Goal: Task Accomplishment & Management: Complete application form

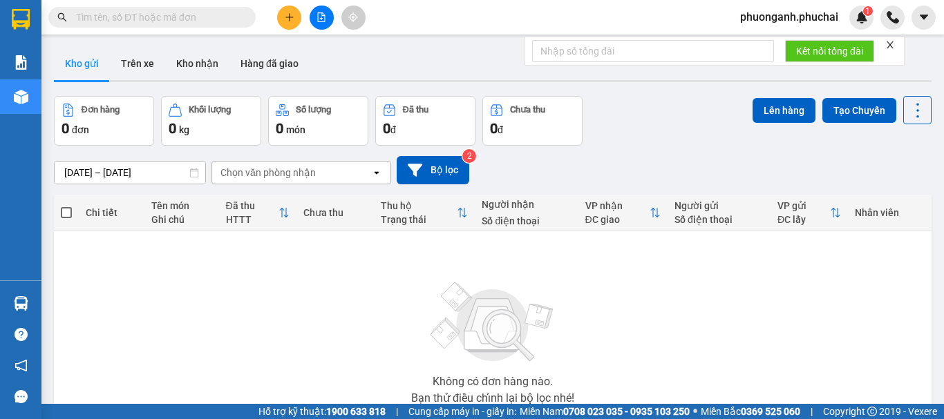
click at [322, 15] on icon "file-add" at bounding box center [322, 17] width 8 height 10
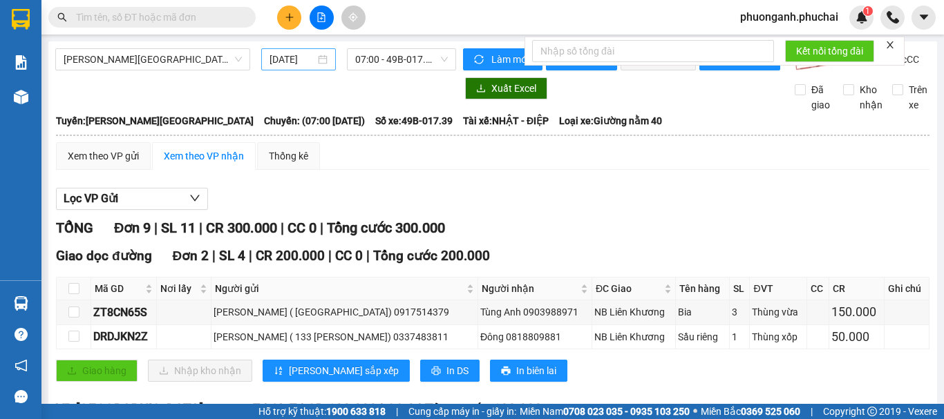
click at [320, 59] on div "[DATE]" at bounding box center [298, 59] width 58 height 15
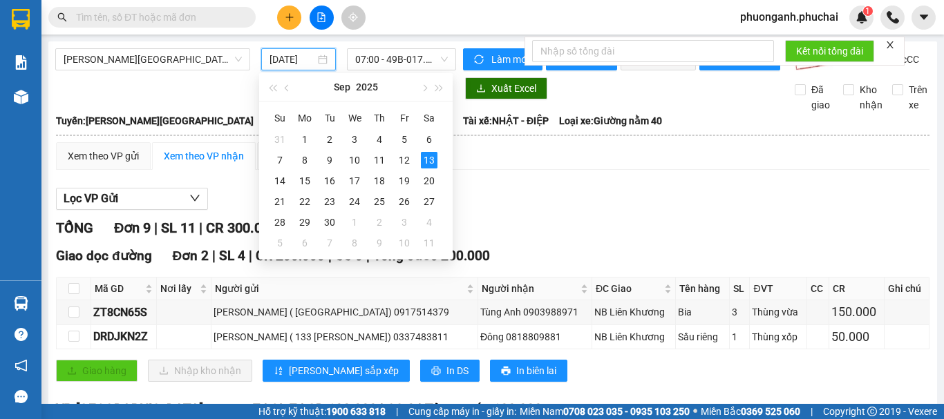
scroll to position [0, 4]
click at [400, 60] on span "07:00 - 49B-017.39" at bounding box center [401, 59] width 93 height 21
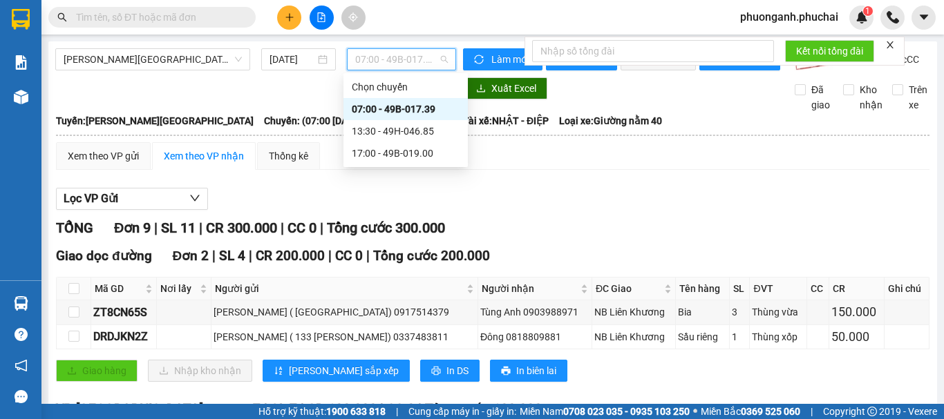
scroll to position [0, 0]
click at [286, 49] on div "[DATE]" at bounding box center [298, 59] width 75 height 22
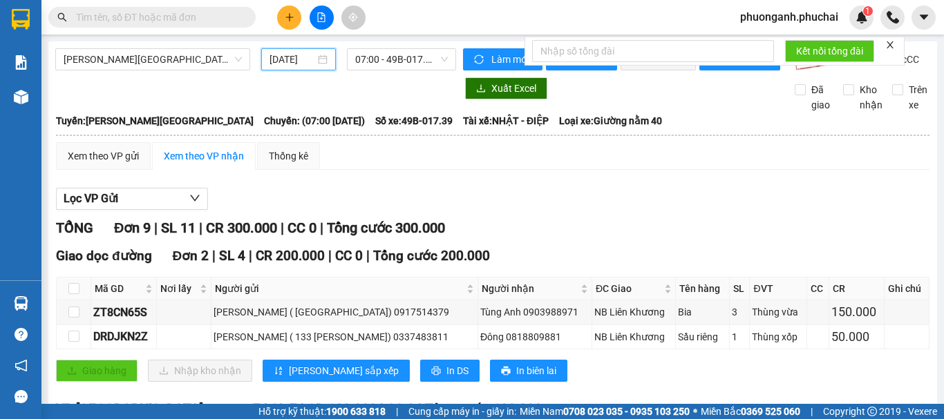
scroll to position [0, 4]
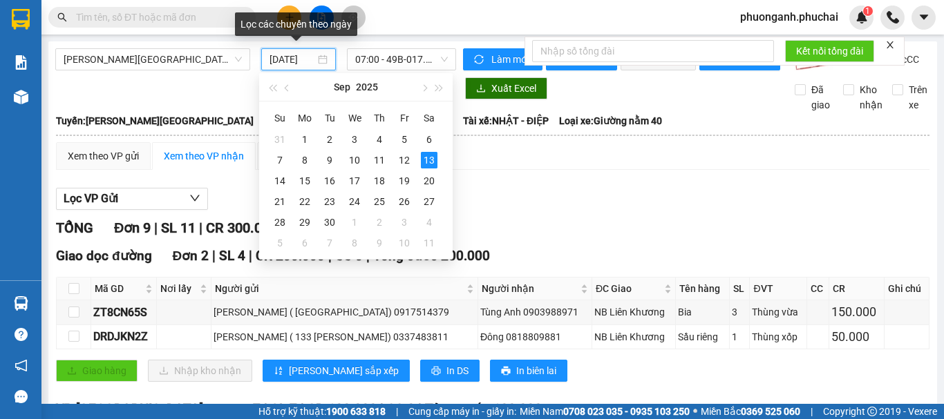
drag, startPoint x: 296, startPoint y: 55, endPoint x: 300, endPoint y: 63, distance: 9.0
click at [296, 59] on input "[DATE]" at bounding box center [292, 59] width 46 height 15
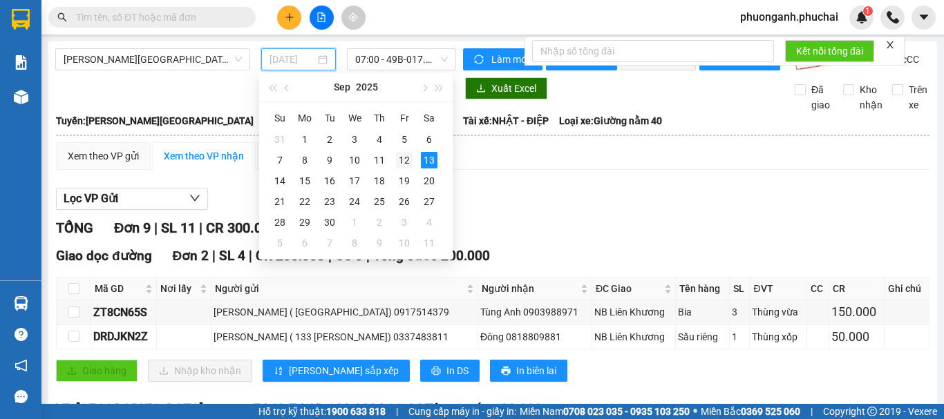
click at [403, 157] on div "12" at bounding box center [404, 160] width 17 height 17
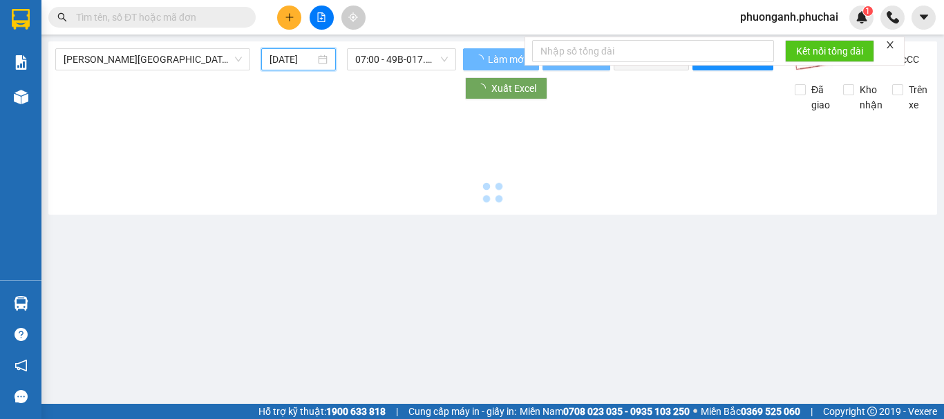
scroll to position [0, 3]
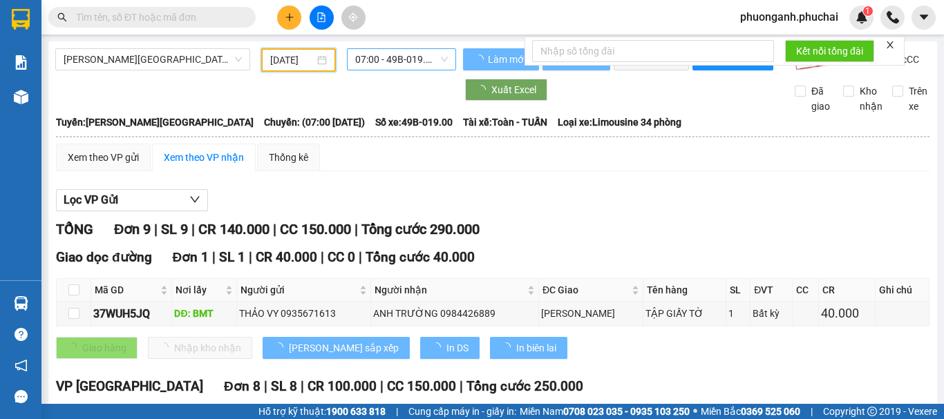
click at [408, 64] on span "07:00 - 49B-019.00" at bounding box center [401, 59] width 93 height 21
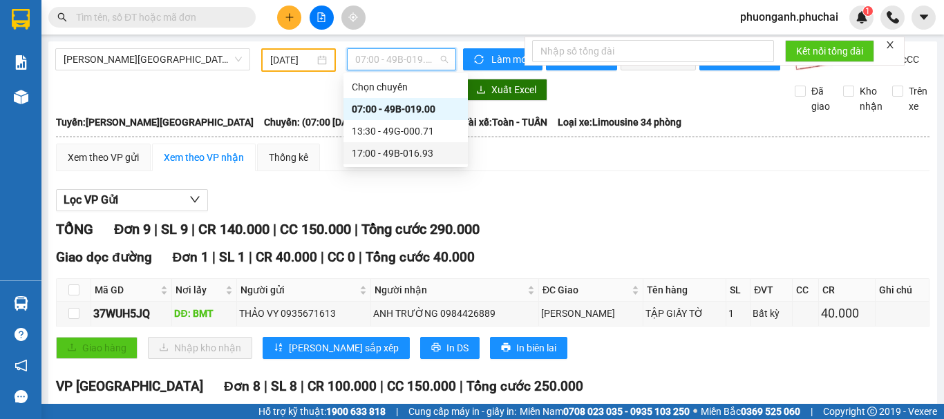
click at [379, 160] on div "17:00 - 49B-016.93" at bounding box center [406, 153] width 108 height 15
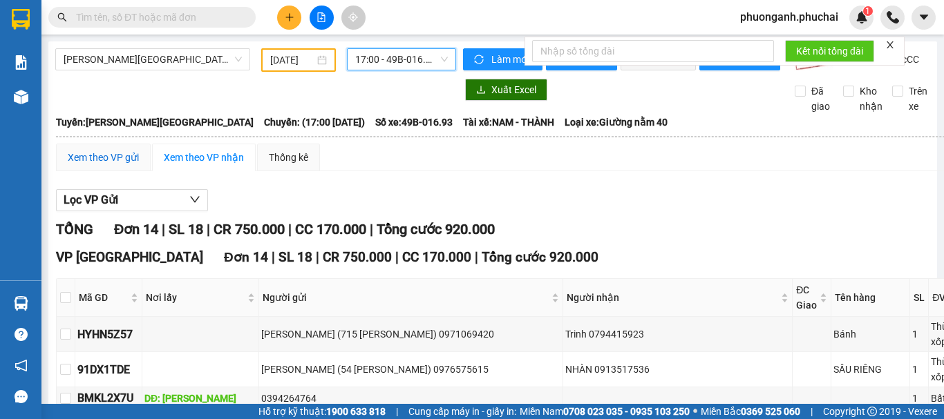
click at [99, 162] on div "Xem theo VP gửi" at bounding box center [103, 157] width 71 height 15
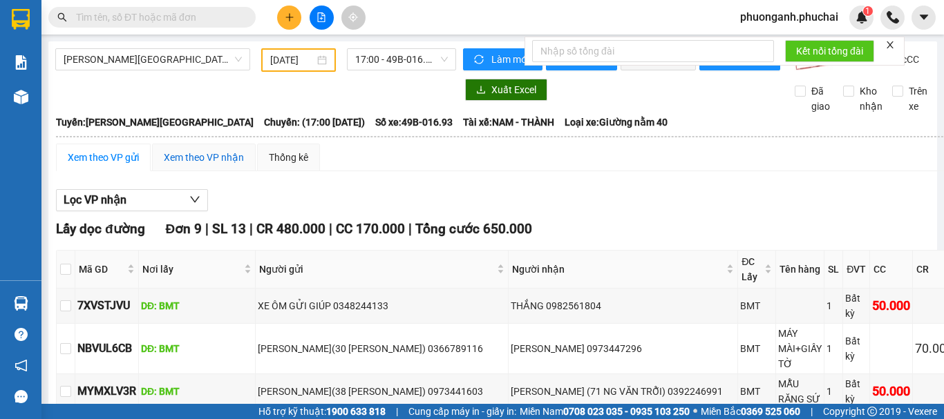
click at [213, 165] on div "Xem theo VP nhận" at bounding box center [204, 157] width 80 height 15
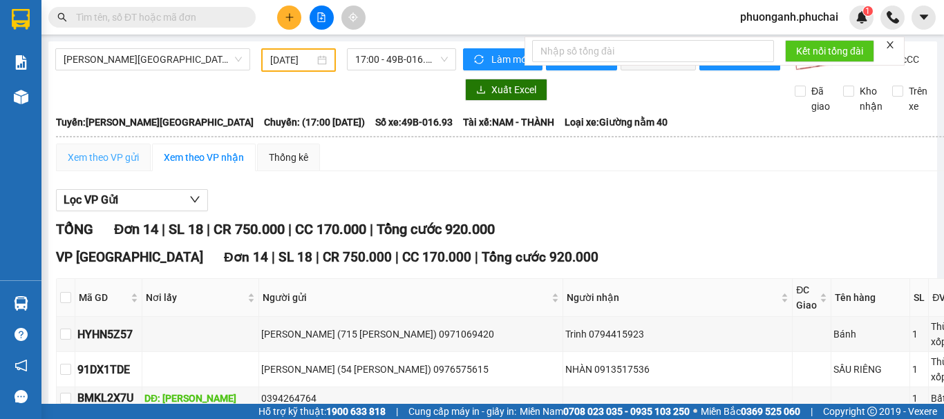
drag, startPoint x: 126, startPoint y: 157, endPoint x: 117, endPoint y: 164, distance: 11.5
click at [124, 157] on div "Xem theo VP gửi" at bounding box center [103, 158] width 95 height 28
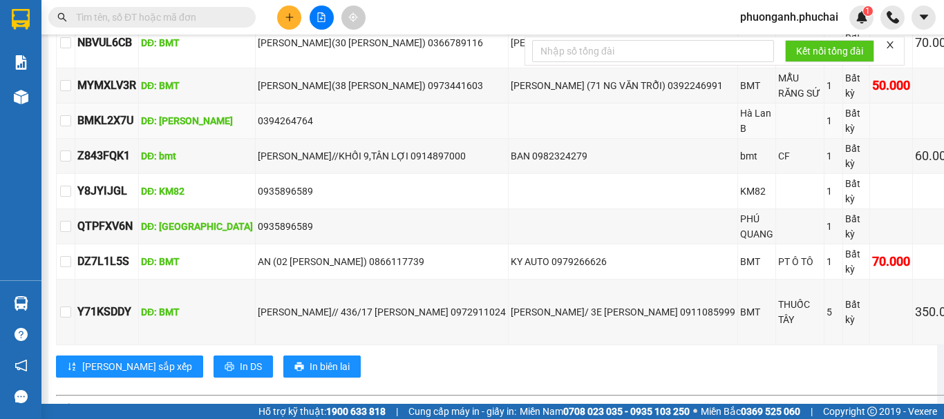
scroll to position [414, 0]
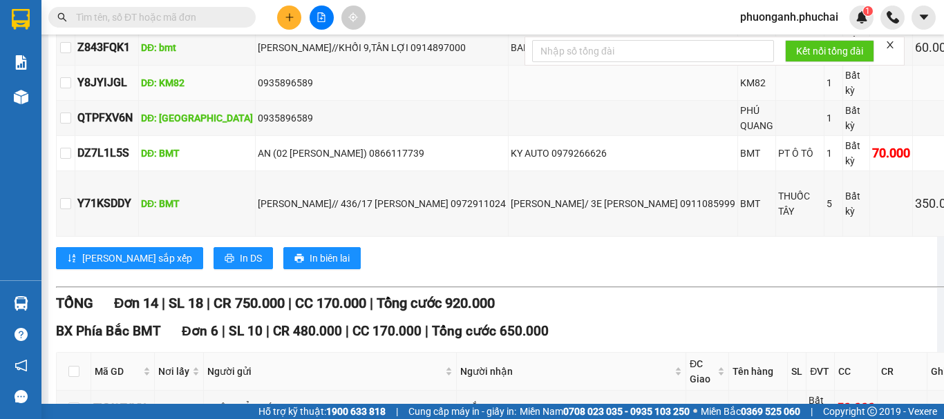
drag, startPoint x: 226, startPoint y: 93, endPoint x: 298, endPoint y: 102, distance: 72.3
click at [295, 90] on div "0935896589" at bounding box center [382, 82] width 248 height 15
drag, startPoint x: 227, startPoint y: 125, endPoint x: 292, endPoint y: 133, distance: 66.1
click at [291, 126] on div "0935896589" at bounding box center [382, 118] width 248 height 15
drag, startPoint x: 162, startPoint y: 84, endPoint x: 293, endPoint y: 84, distance: 130.5
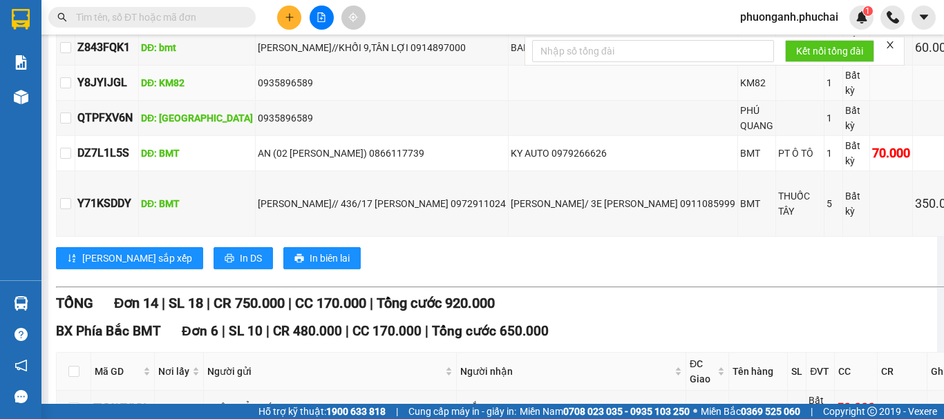
click at [293, 84] on tr "Y8JYIJGL DĐ: KM82 0935896589 KM82 1 Bất kỳ" at bounding box center [540, 83] width 966 height 35
drag, startPoint x: 138, startPoint y: 121, endPoint x: 276, endPoint y: 131, distance: 138.5
click at [275, 131] on tr "QTPFXV6N DĐ: [GEOGRAPHIC_DATA] 0935896589 [GEOGRAPHIC_DATA] 1 [GEOGRAPHIC_DATA]" at bounding box center [540, 118] width 966 height 35
click at [290, 136] on td "0935896589" at bounding box center [382, 118] width 253 height 35
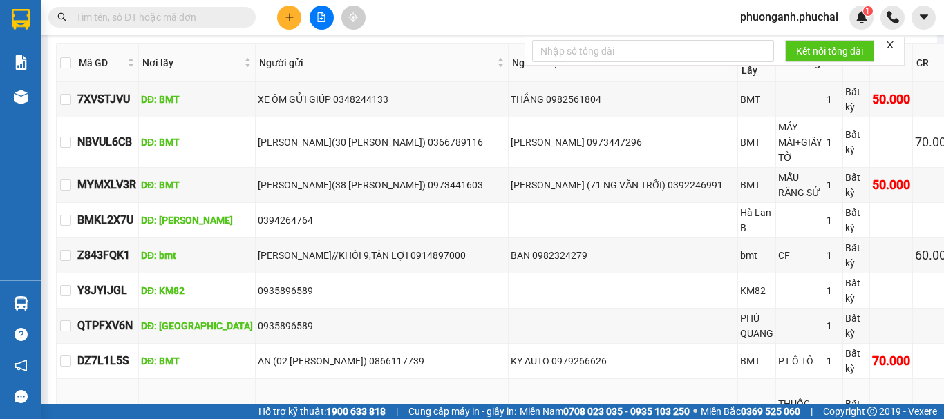
scroll to position [0, 0]
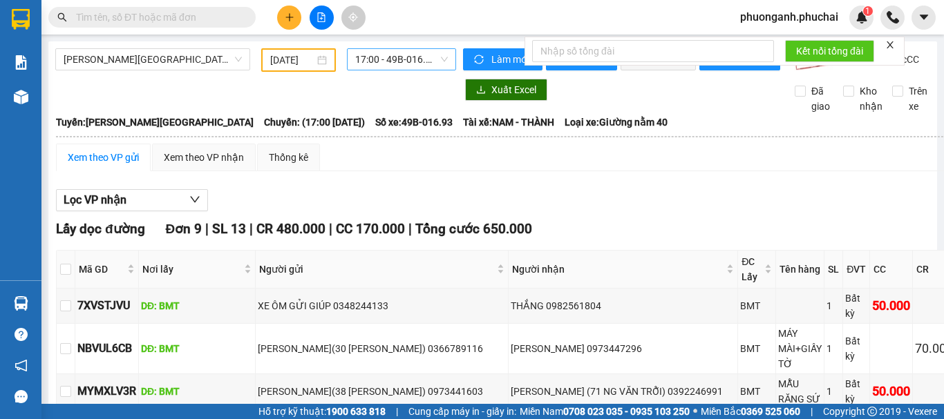
drag, startPoint x: 364, startPoint y: 57, endPoint x: 371, endPoint y: 55, distance: 7.0
click at [370, 55] on span "17:00 - 49B-016.93" at bounding box center [401, 59] width 93 height 21
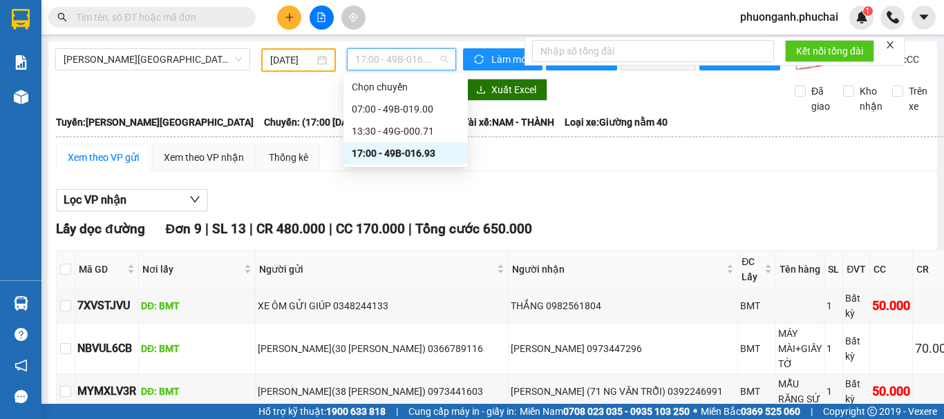
click at [280, 57] on input "[DATE]" at bounding box center [292, 59] width 44 height 15
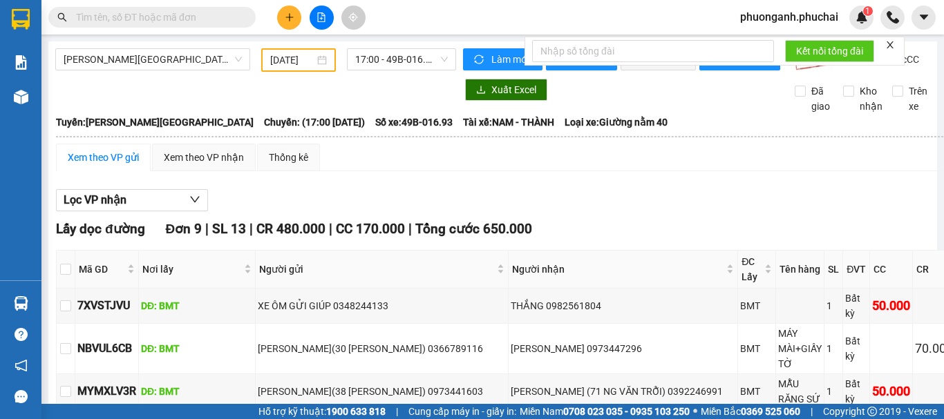
click at [618, 171] on div "Xem theo VP gửi Xem theo VP nhận Thống kê" at bounding box center [539, 158] width 966 height 28
click at [889, 42] on icon "close" at bounding box center [889, 44] width 7 height 7
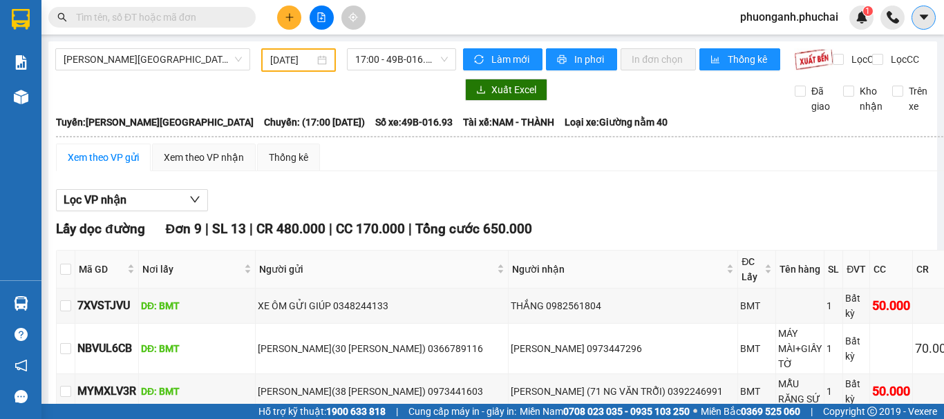
click at [927, 15] on icon "caret-down" at bounding box center [923, 17] width 8 height 5
click at [856, 17] on img at bounding box center [861, 17] width 12 height 12
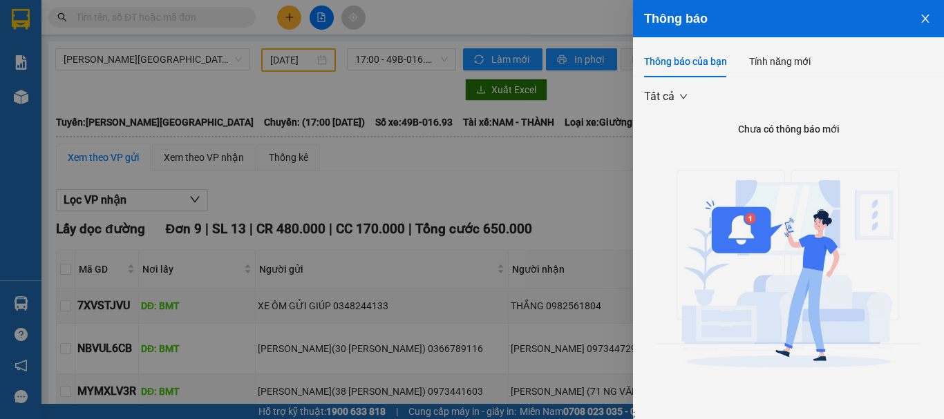
click at [919, 19] on icon "close" at bounding box center [924, 18] width 11 height 11
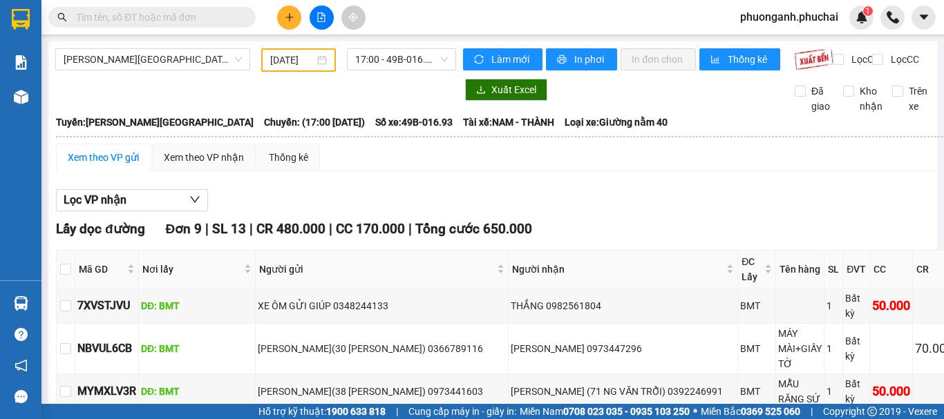
drag, startPoint x: 281, startPoint y: 46, endPoint x: 312, endPoint y: 68, distance: 38.5
click at [315, 70] on div "[DATE]" at bounding box center [298, 59] width 75 height 23
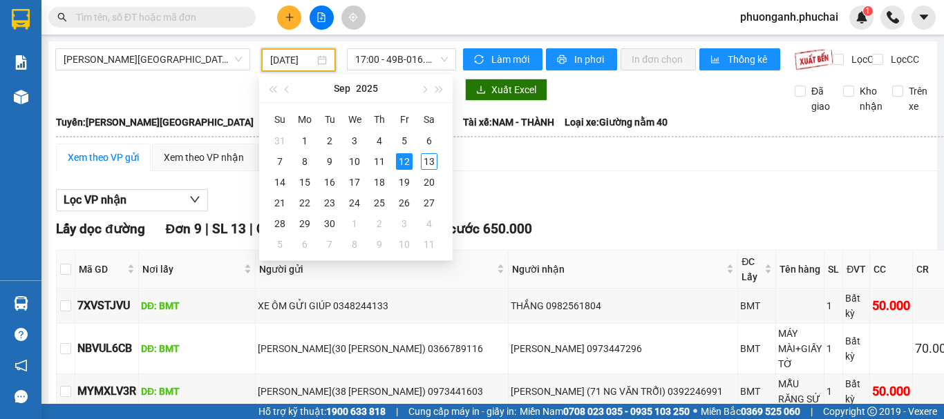
click at [308, 67] on input "[DATE]" at bounding box center [292, 59] width 44 height 15
click at [432, 163] on div "13" at bounding box center [429, 161] width 17 height 17
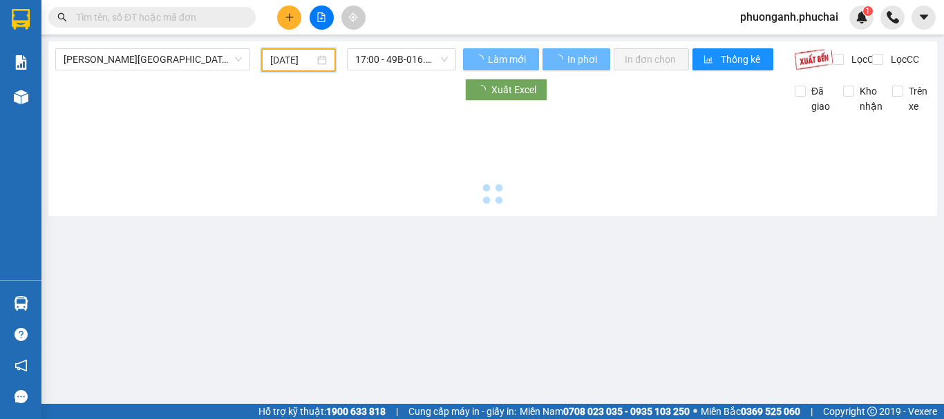
type input "[DATE]"
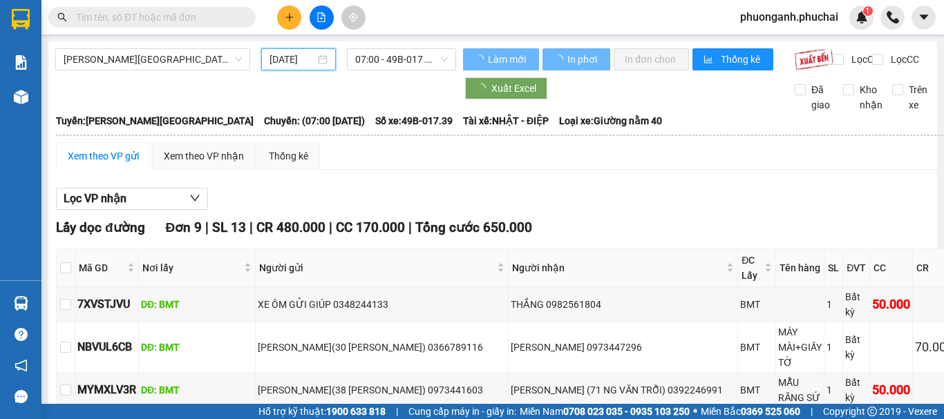
scroll to position [0, 4]
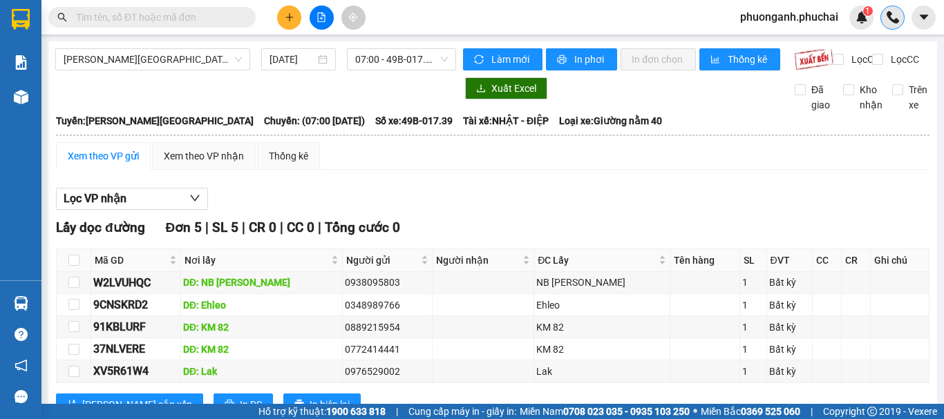
click at [888, 17] on img at bounding box center [892, 17] width 12 height 12
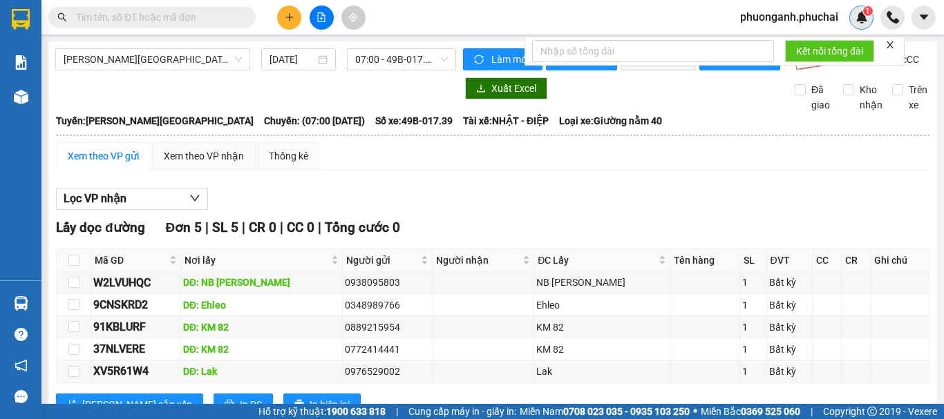
click at [863, 18] on img at bounding box center [861, 17] width 12 height 12
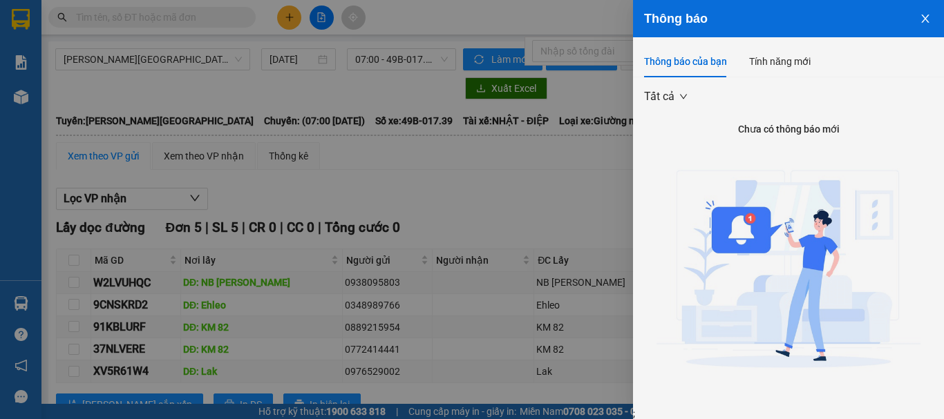
click at [921, 20] on icon "close" at bounding box center [925, 19] width 8 height 8
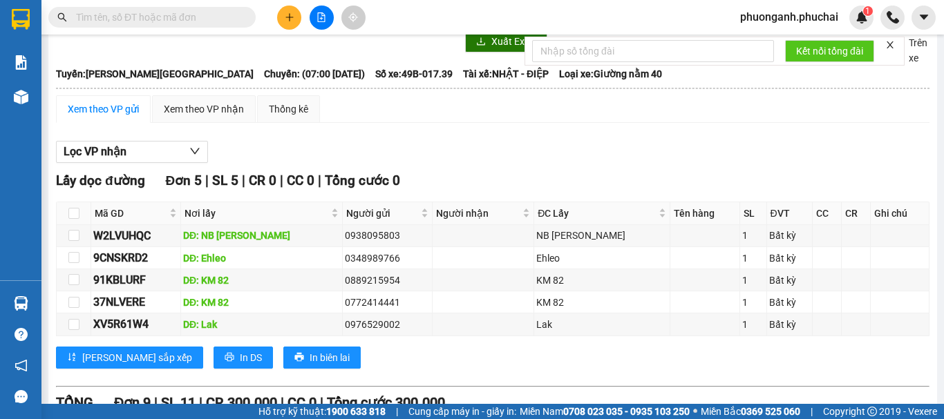
scroll to position [69, 0]
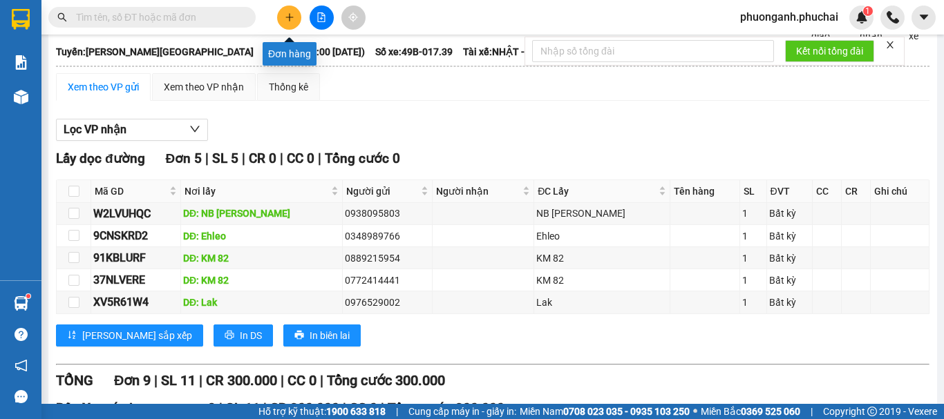
click at [291, 14] on icon "plus" at bounding box center [290, 17] width 10 height 10
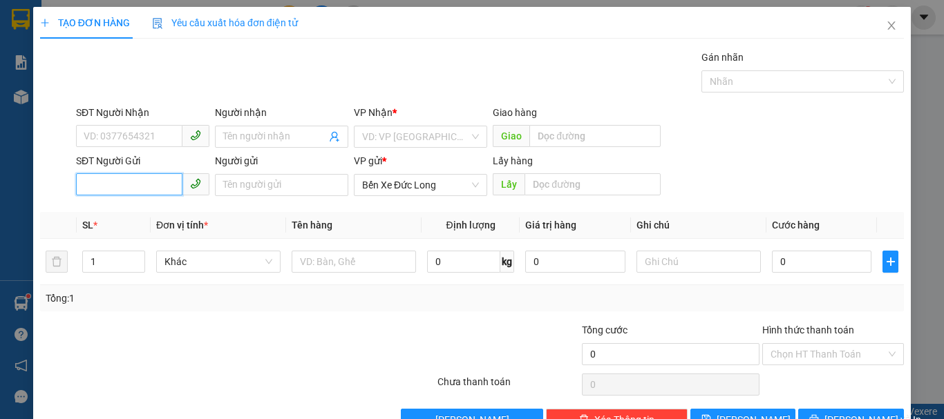
click at [151, 186] on input "SĐT Người Gửi" at bounding box center [129, 184] width 106 height 22
type input "0868583821"
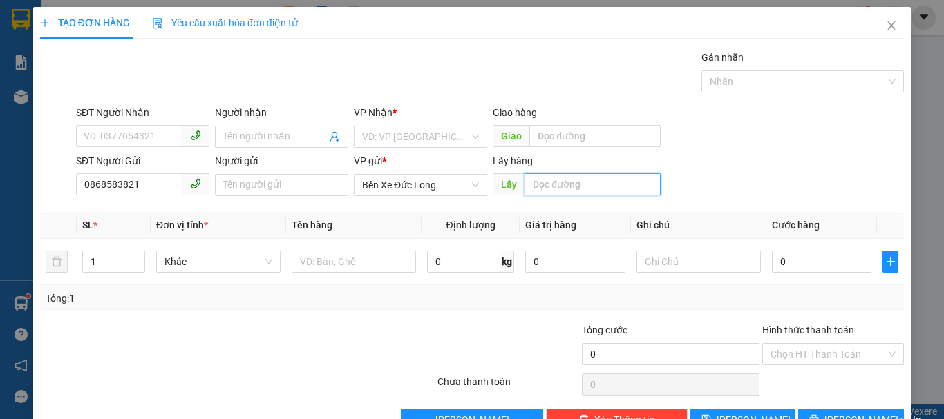
click at [546, 186] on input "text" at bounding box center [592, 184] width 136 height 22
click at [885, 29] on icon "close" at bounding box center [890, 25] width 11 height 11
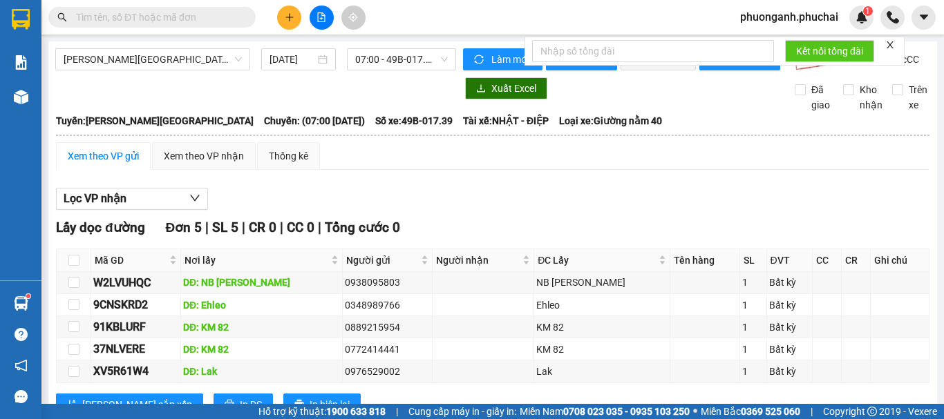
click at [189, 17] on input "text" at bounding box center [157, 17] width 163 height 15
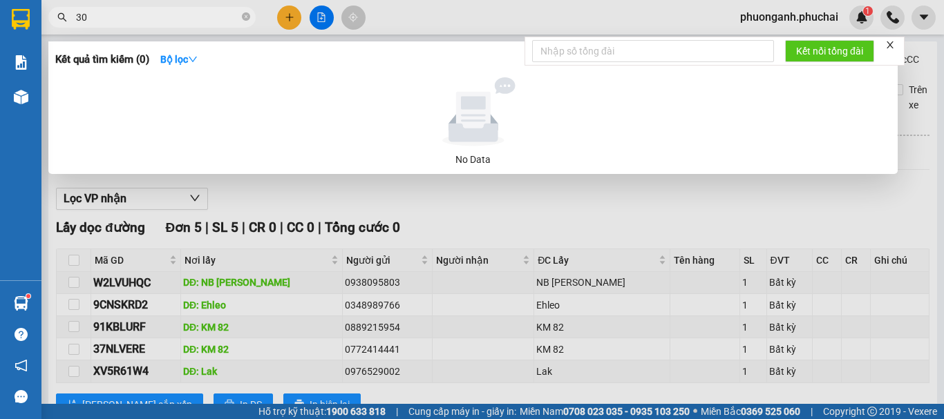
click at [113, 25] on span "30" at bounding box center [151, 17] width 207 height 21
click at [110, 15] on input "30" at bounding box center [157, 17] width 163 height 15
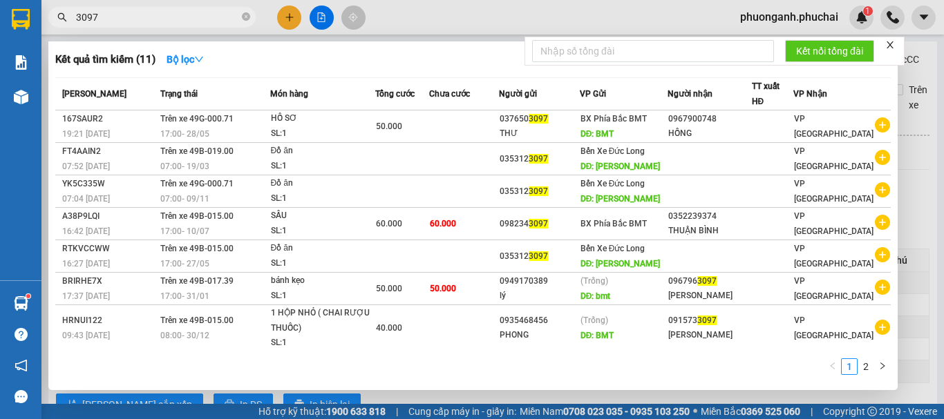
type input "3097"
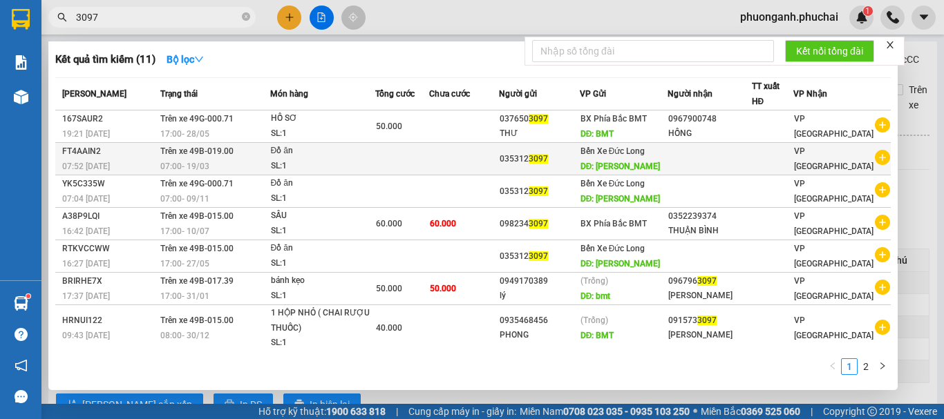
click at [707, 154] on td at bounding box center [709, 159] width 84 height 32
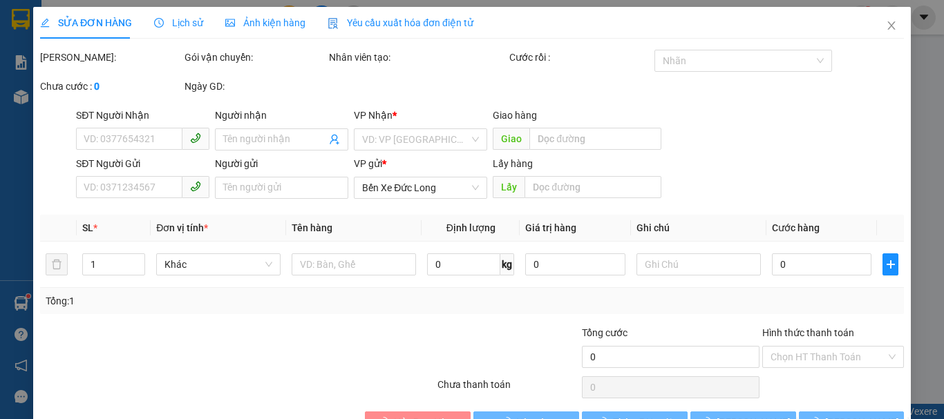
type input "0353123097"
type input "[PERSON_NAME]"
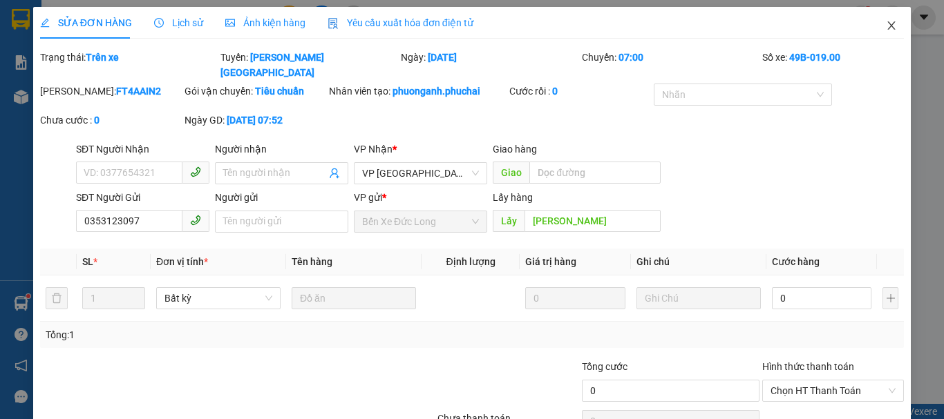
click at [885, 30] on icon "close" at bounding box center [890, 25] width 11 height 11
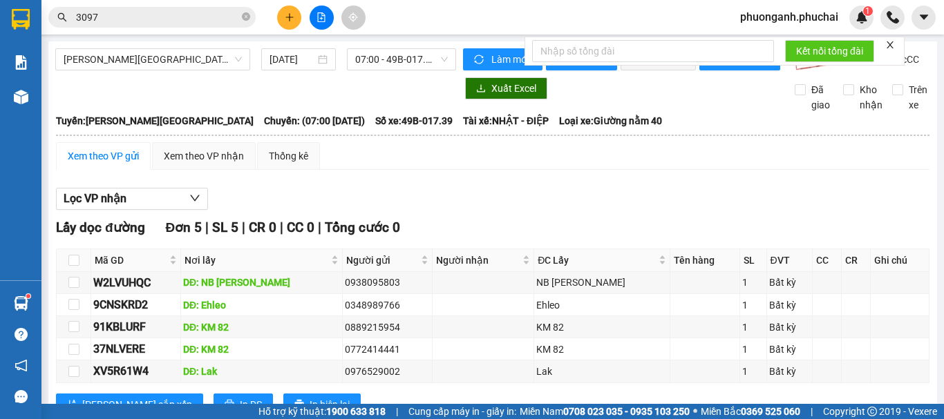
click at [185, 24] on input "3097" at bounding box center [157, 17] width 163 height 15
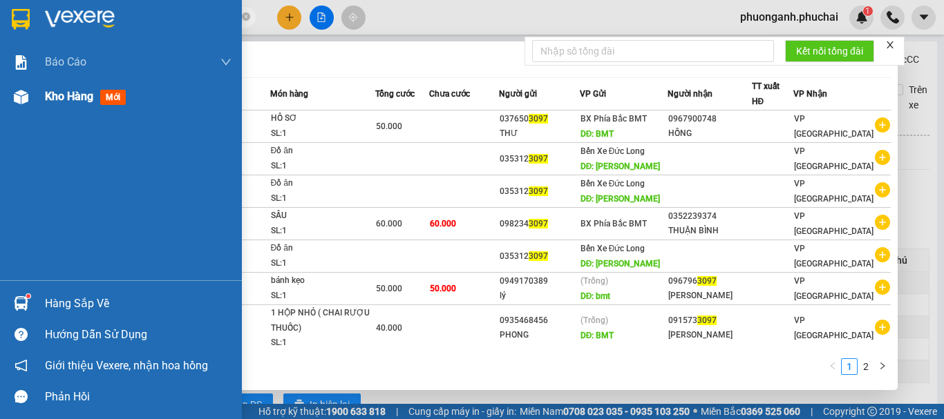
click at [58, 98] on span "Kho hàng" at bounding box center [69, 96] width 48 height 13
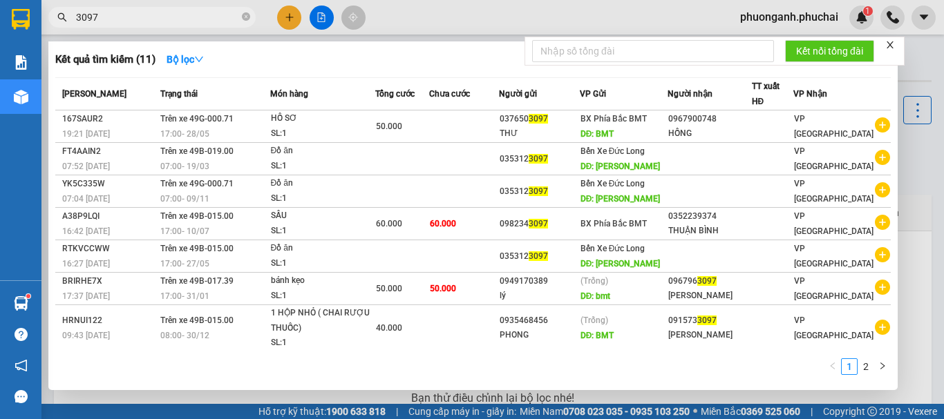
click at [182, 18] on input "3097" at bounding box center [157, 17] width 163 height 15
type input "3"
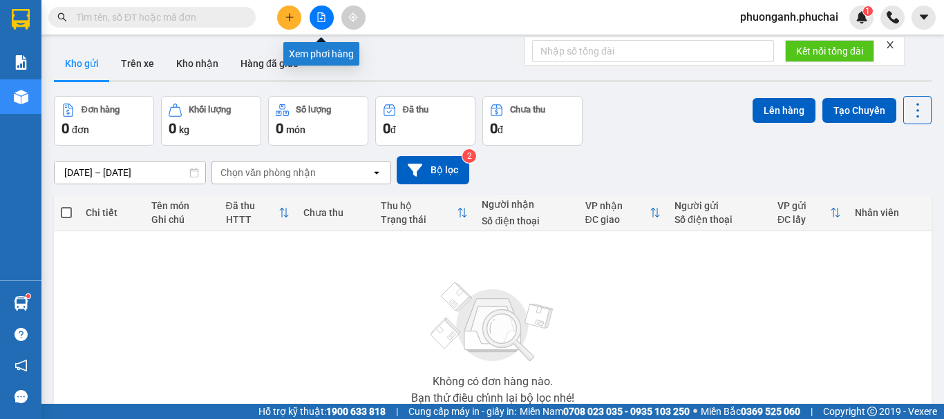
click at [318, 17] on icon "file-add" at bounding box center [321, 17] width 10 height 10
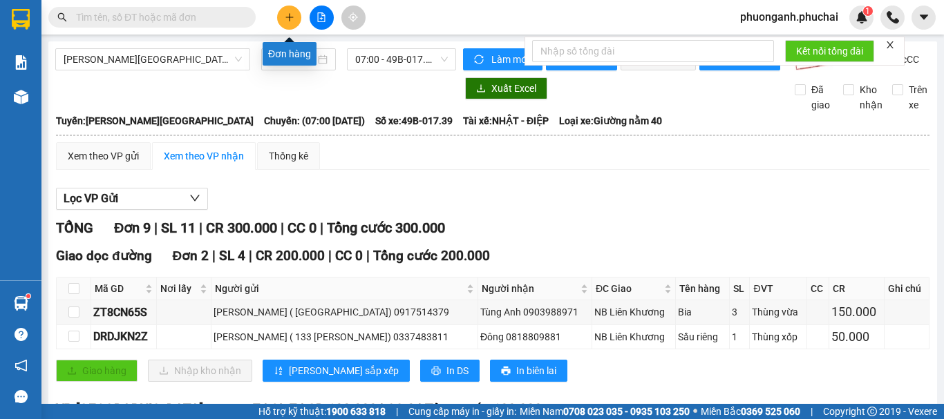
click at [294, 17] on button at bounding box center [289, 18] width 24 height 24
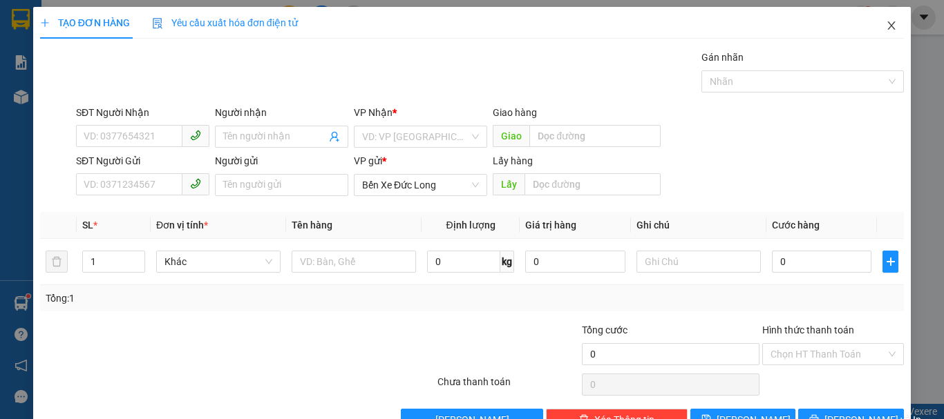
click at [885, 30] on icon "close" at bounding box center [890, 25] width 11 height 11
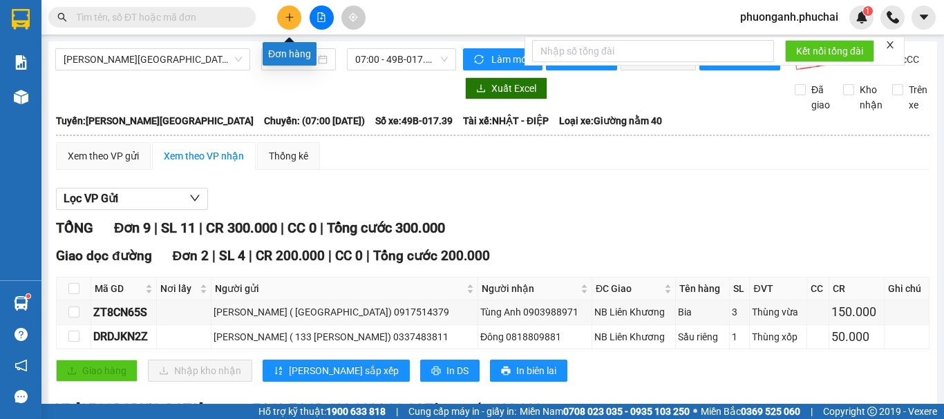
click at [287, 20] on icon "plus" at bounding box center [290, 17] width 10 height 10
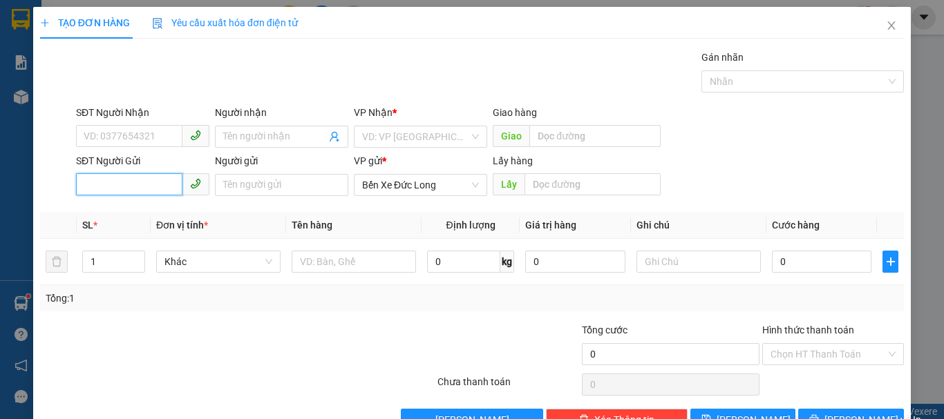
click at [166, 184] on input "SĐT Người Gửi" at bounding box center [129, 184] width 106 height 22
click at [133, 134] on input "SĐT Người Nhận" at bounding box center [129, 136] width 106 height 22
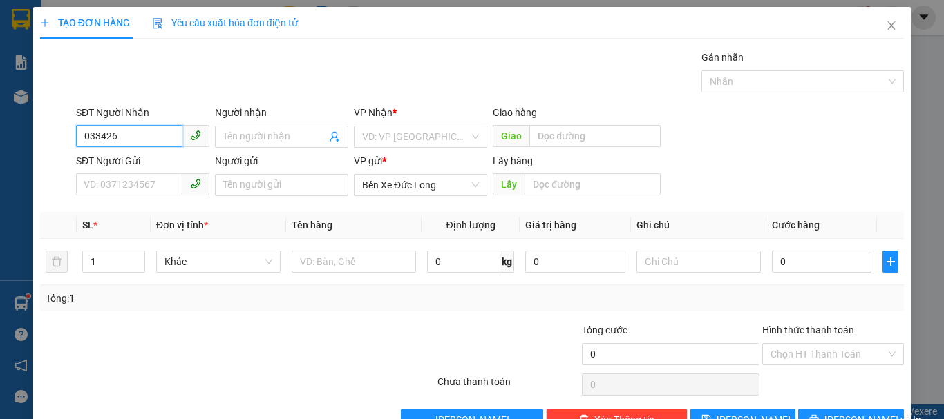
click at [146, 141] on input "033426" at bounding box center [129, 136] width 106 height 22
type input "0334269572"
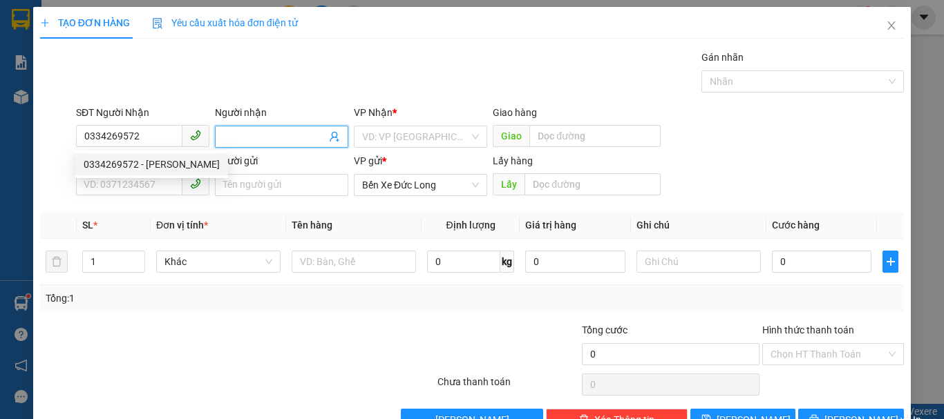
click at [266, 131] on input "Người nhận" at bounding box center [274, 136] width 103 height 15
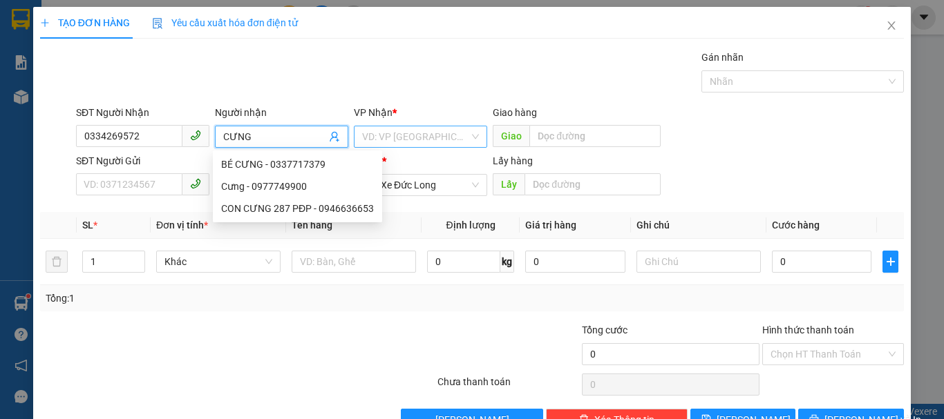
type input "CƯNG"
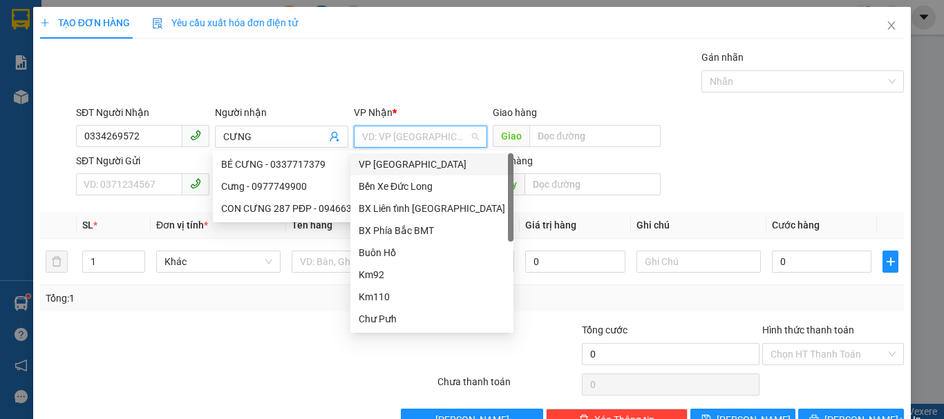
click at [459, 141] on input "search" at bounding box center [415, 136] width 107 height 21
drag, startPoint x: 377, startPoint y: 169, endPoint x: 544, endPoint y: 128, distance: 171.4
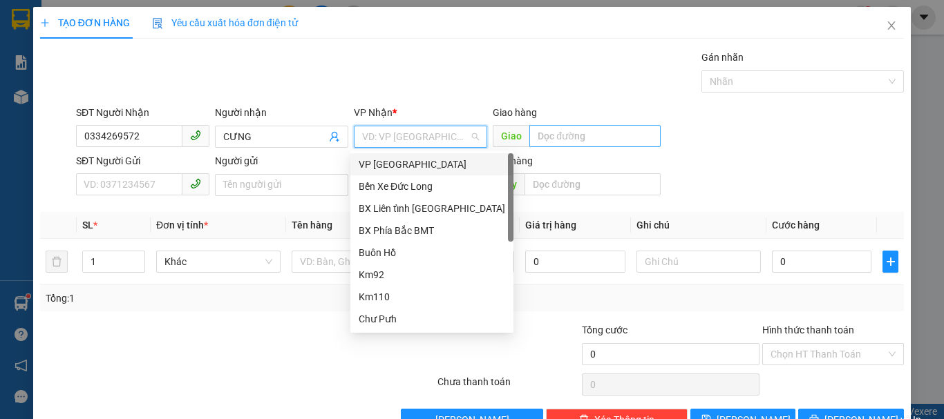
click at [382, 169] on div "VP [GEOGRAPHIC_DATA]" at bounding box center [431, 164] width 146 height 15
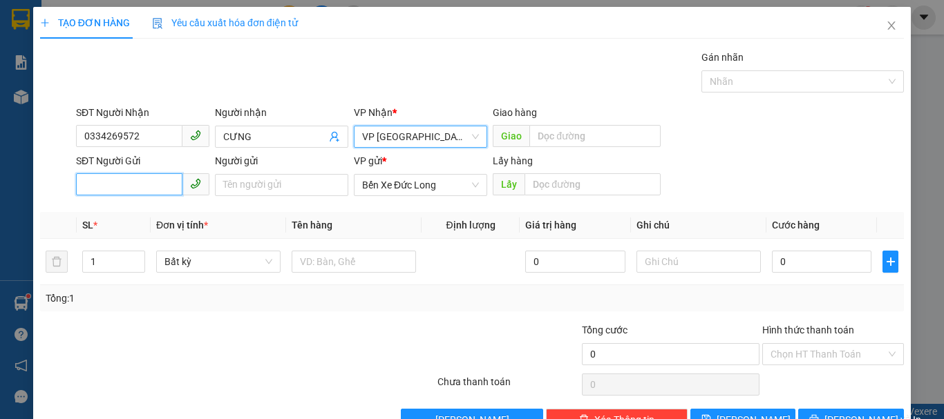
click at [136, 190] on input "SĐT Người Gửi" at bounding box center [129, 184] width 106 height 22
type input "0988955916"
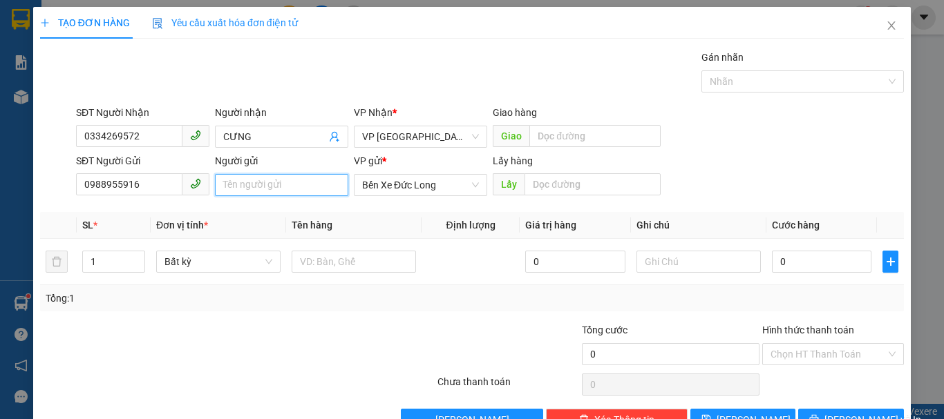
click at [267, 182] on input "Người gửi" at bounding box center [281, 185] width 133 height 22
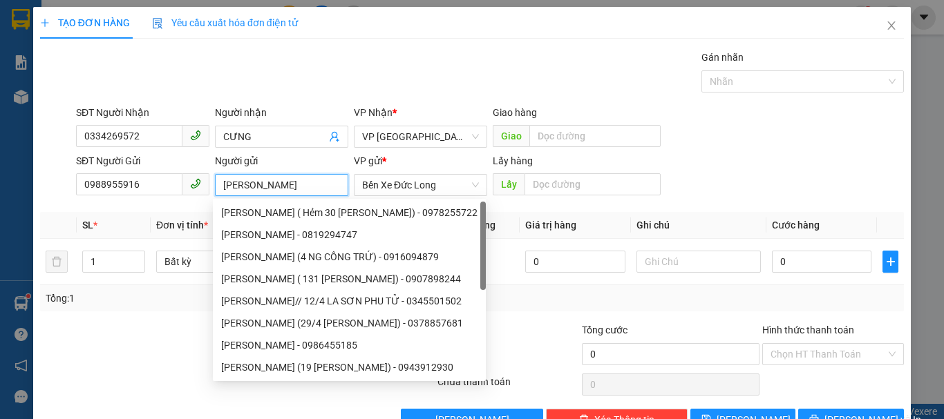
type input "[PERSON_NAME]"
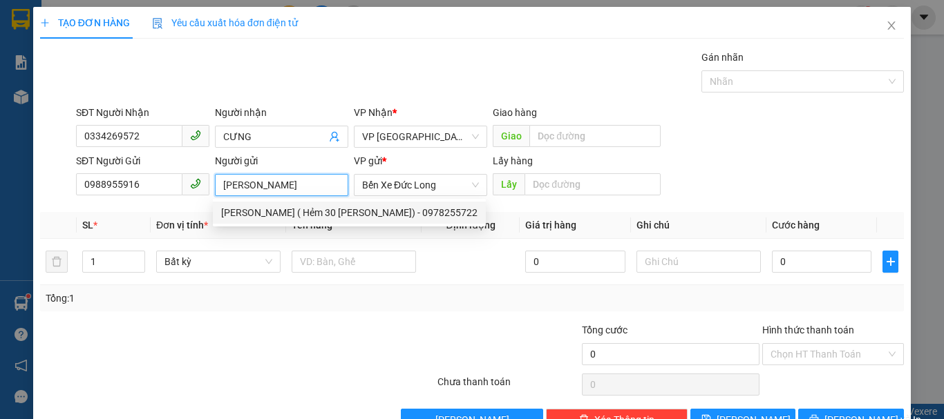
click at [332, 209] on div "[PERSON_NAME] ( Hẻm 30 [PERSON_NAME]) - 0978255722" at bounding box center [349, 212] width 256 height 15
type input "0978255722"
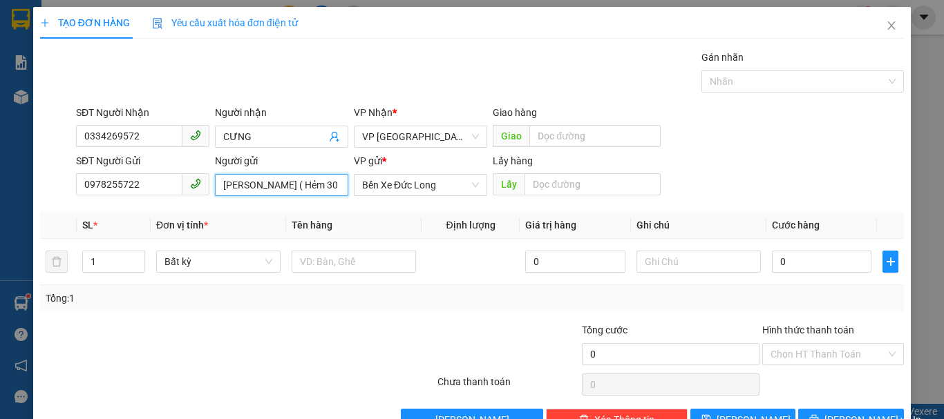
click at [336, 178] on input "[PERSON_NAME] ( Hẻm 30 [PERSON_NAME])" at bounding box center [281, 185] width 133 height 22
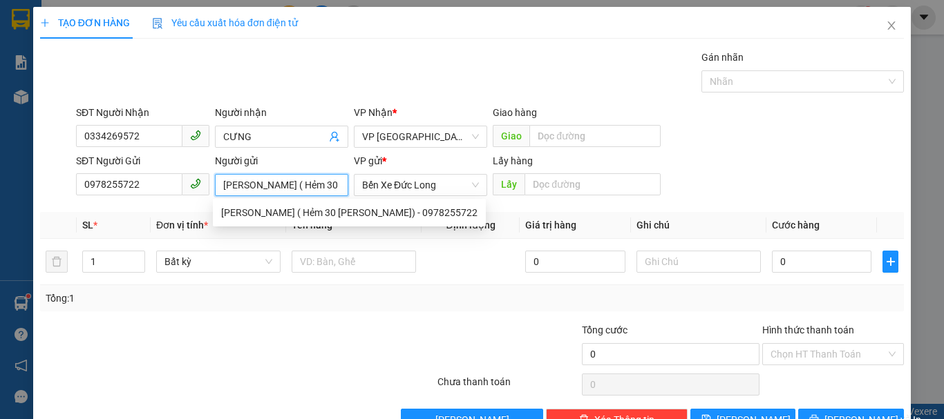
click at [336, 183] on input "[PERSON_NAME] ( Hẻm 30 [PERSON_NAME])" at bounding box center [281, 185] width 133 height 22
click at [341, 211] on div "[PERSON_NAME] ( Hẻm 30 [PERSON_NAME]) - 0978255722" at bounding box center [349, 212] width 256 height 15
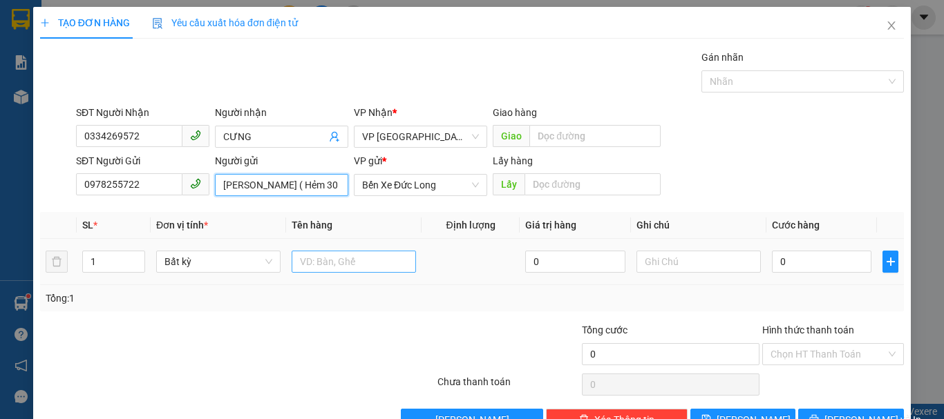
type input "[PERSON_NAME] ( Hẻm 30 [PERSON_NAME])"
click at [349, 267] on input "text" at bounding box center [353, 262] width 124 height 22
type input "D"
click at [193, 253] on span "Bất kỳ" at bounding box center [218, 261] width 108 height 21
type input "ĐỒ ĂN"
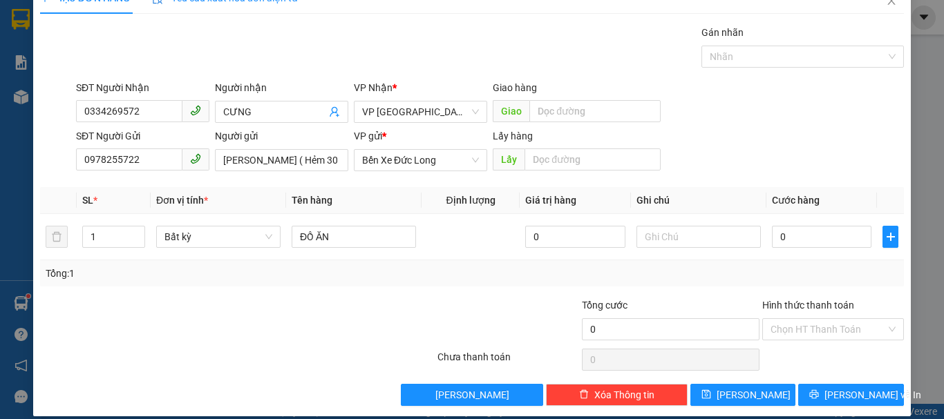
scroll to position [39, 0]
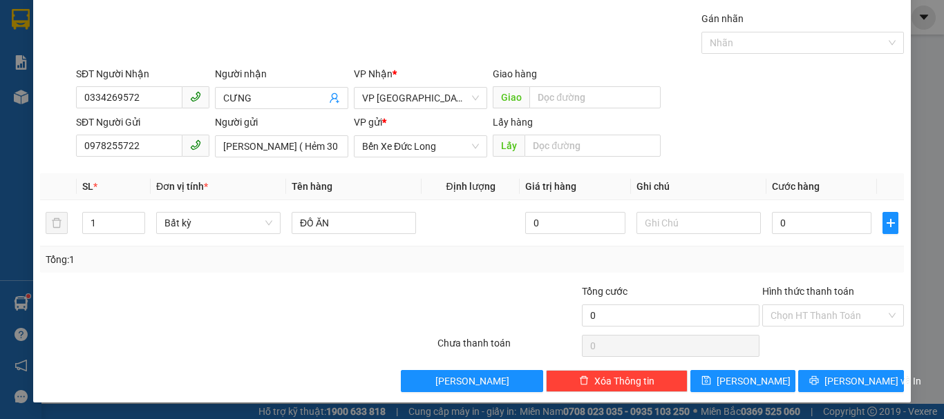
click at [653, 39] on div "Gói vận chuyển * Tiêu chuẩn Gán nhãn Nhãn" at bounding box center [489, 35] width 833 height 48
drag, startPoint x: 691, startPoint y: 120, endPoint x: 688, endPoint y: 113, distance: 8.3
click at [688, 113] on form "SĐT Người Nhận 0334269572 Người nhận CƯNG VP Nhận * VP Đà Lạt Giao hàng [PERSON…" at bounding box center [471, 114] width 863 height 97
click at [791, 224] on input "0" at bounding box center [821, 223] width 99 height 22
type input "6"
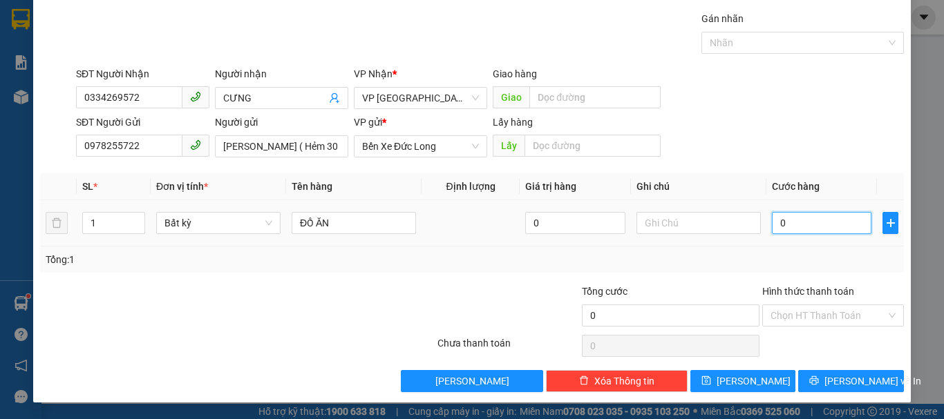
type input "6"
type input "60"
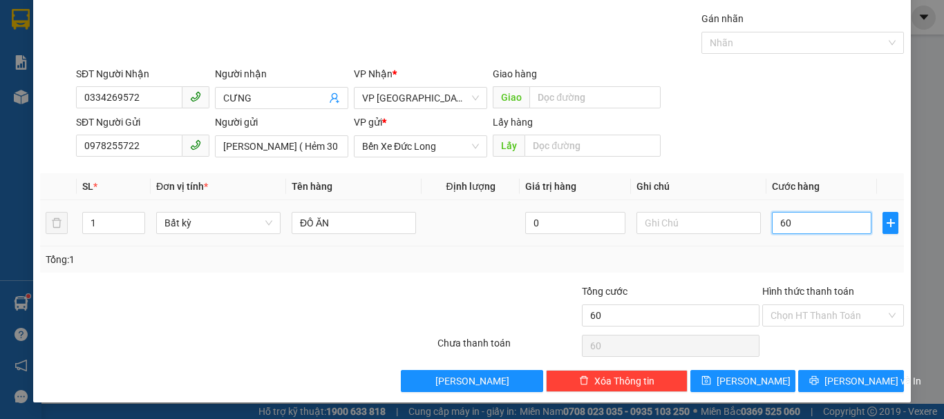
type input "600"
type input "6.000"
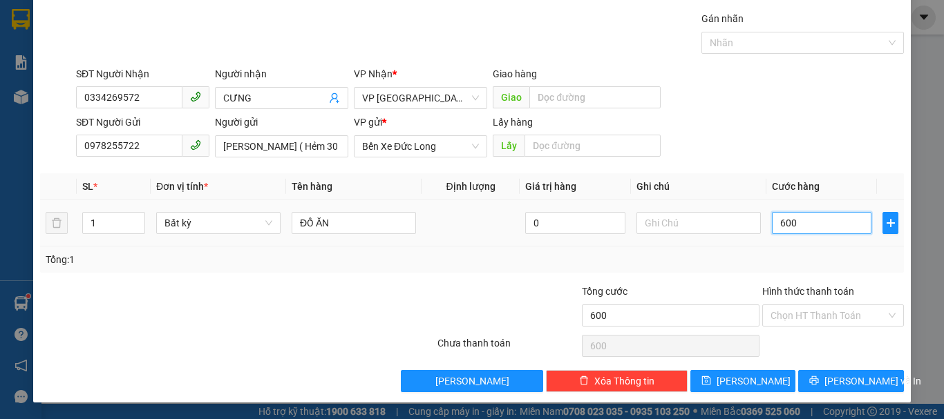
type input "6.000"
type input "60.000"
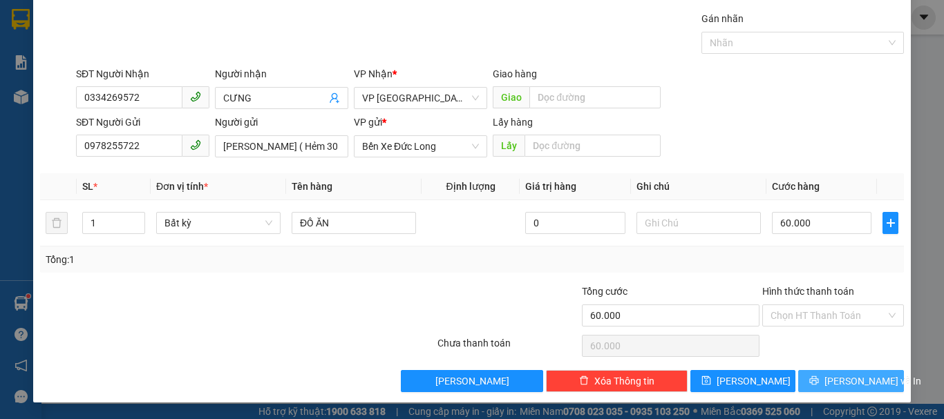
click at [859, 383] on span "[PERSON_NAME] và In" at bounding box center [872, 381] width 97 height 15
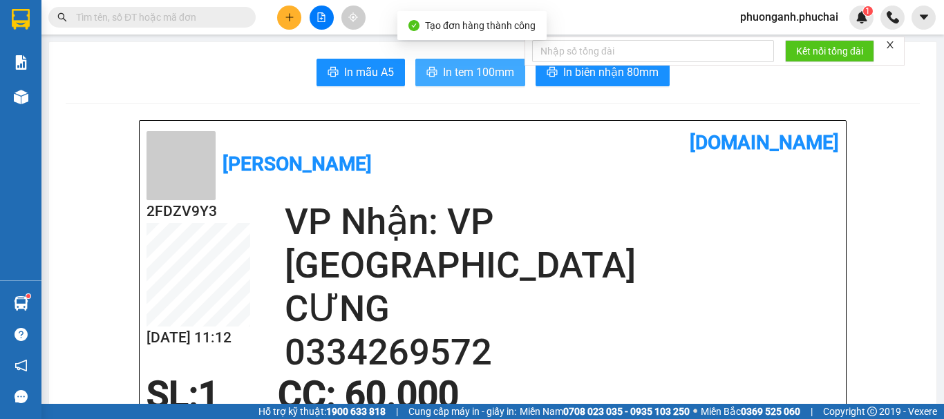
click at [454, 76] on span "In tem 100mm" at bounding box center [478, 72] width 71 height 17
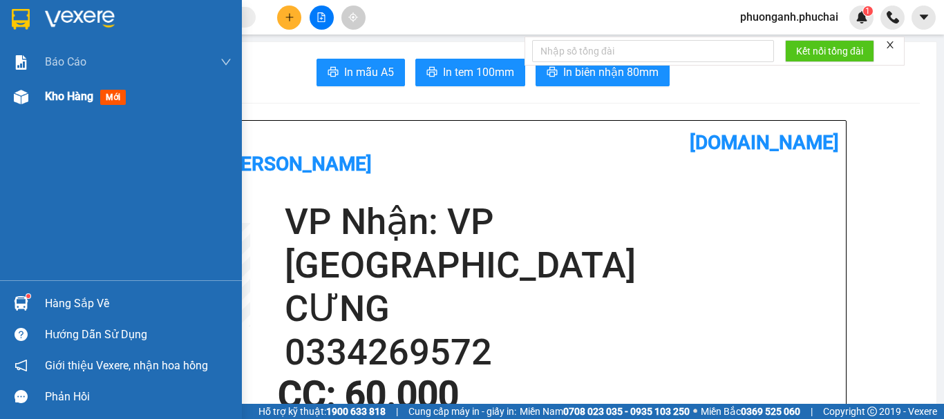
drag, startPoint x: 36, startPoint y: 102, endPoint x: 48, endPoint y: 101, distance: 11.8
click at [37, 101] on div "Kho hàng mới" at bounding box center [121, 96] width 242 height 35
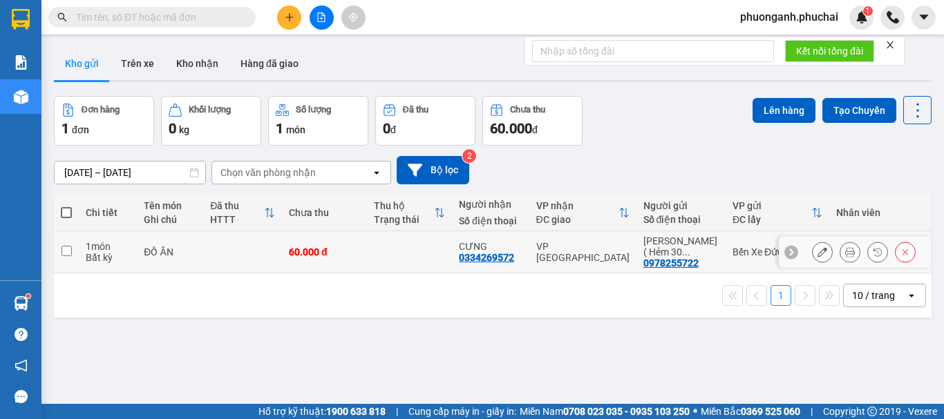
scroll to position [64, 0]
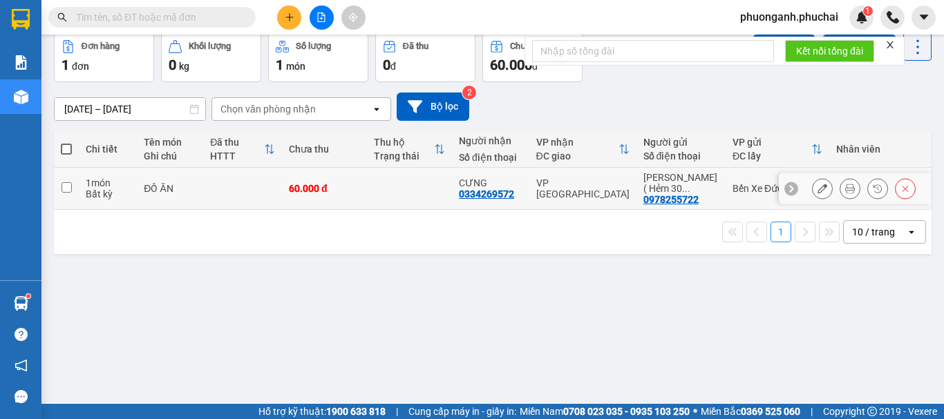
click at [66, 191] on input "checkbox" at bounding box center [66, 187] width 10 height 10
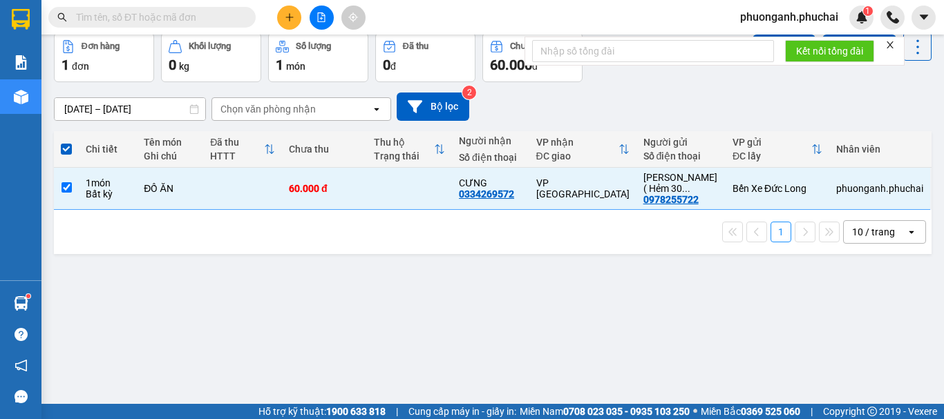
click at [275, 108] on div "Chọn văn phòng nhận" at bounding box center [267, 109] width 95 height 14
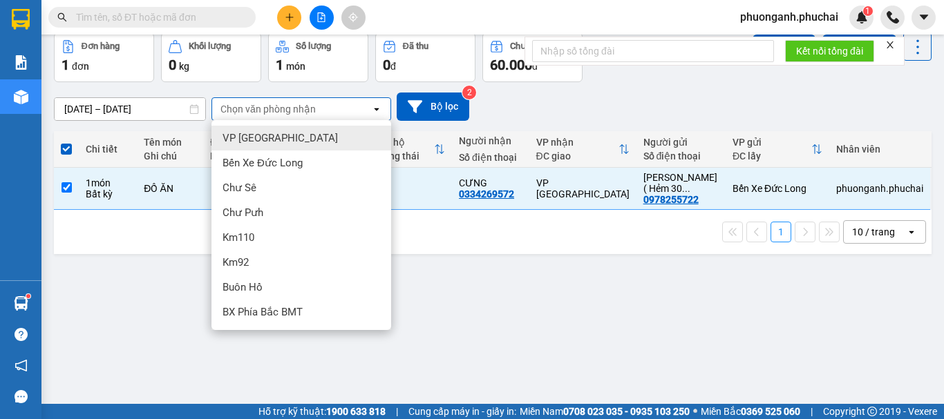
click at [249, 131] on div "VP [GEOGRAPHIC_DATA]" at bounding box center [301, 138] width 180 height 25
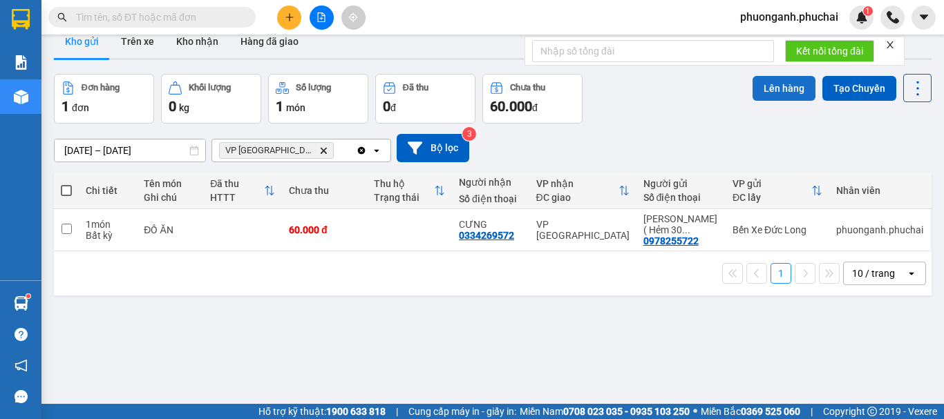
scroll to position [0, 0]
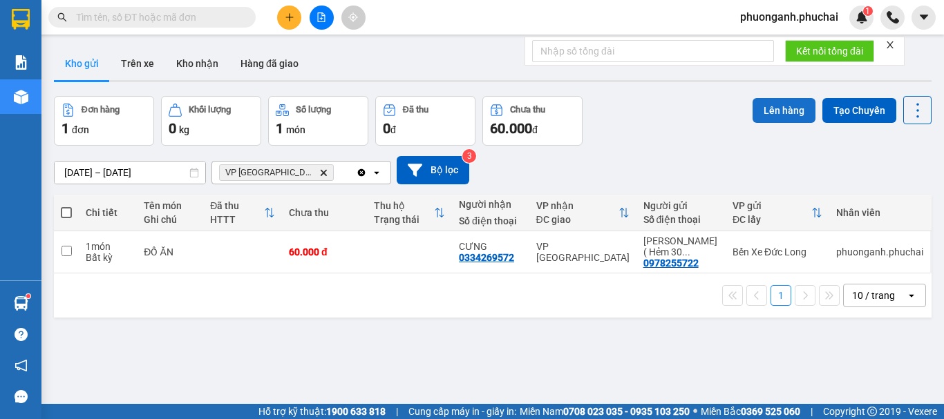
click at [777, 111] on button "Lên hàng" at bounding box center [783, 110] width 63 height 25
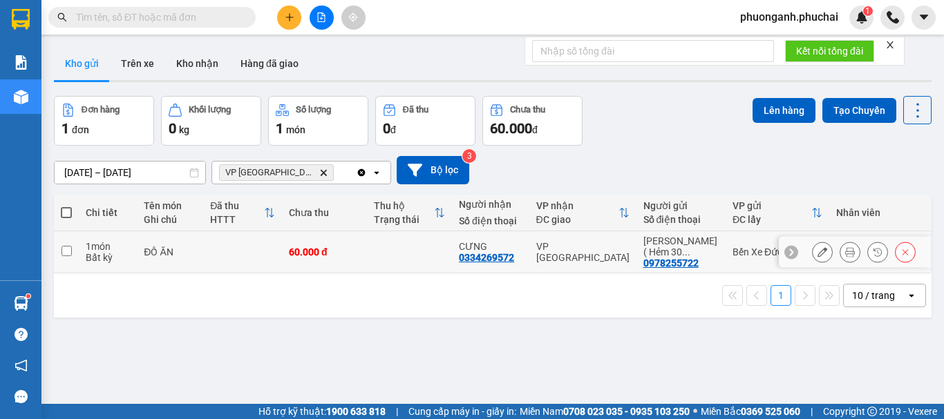
click at [61, 249] on input "checkbox" at bounding box center [66, 251] width 10 height 10
checkbox input "true"
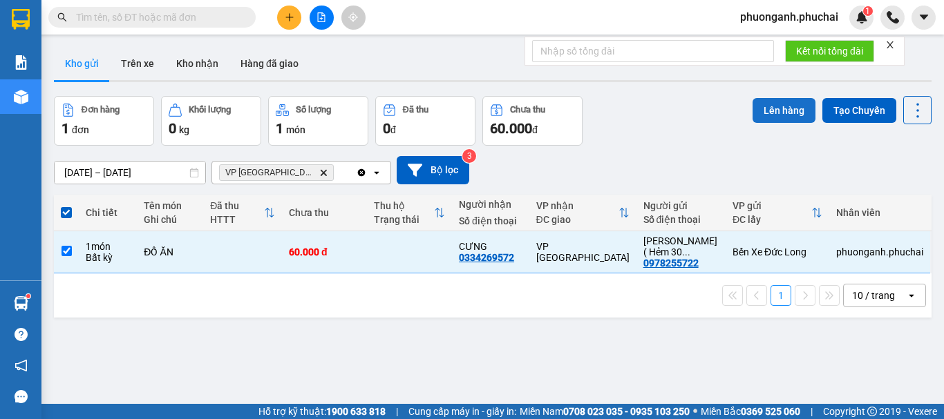
click at [783, 111] on button "Lên hàng" at bounding box center [783, 110] width 63 height 25
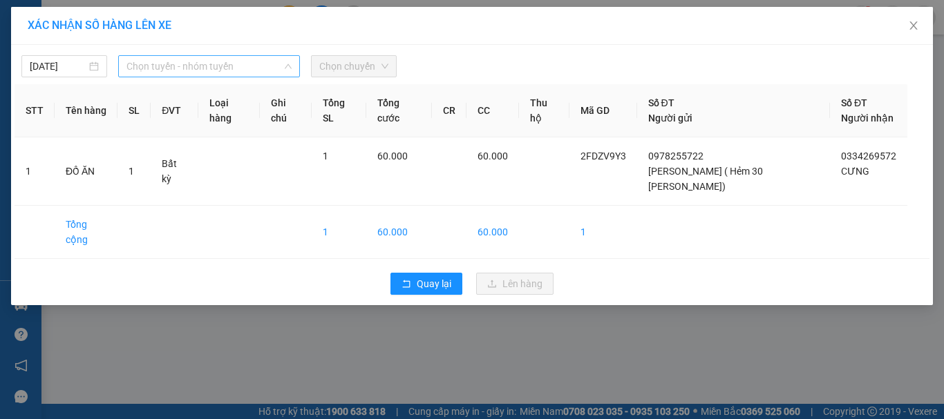
click at [164, 67] on span "Chọn tuyến - nhóm tuyến" at bounding box center [208, 66] width 165 height 21
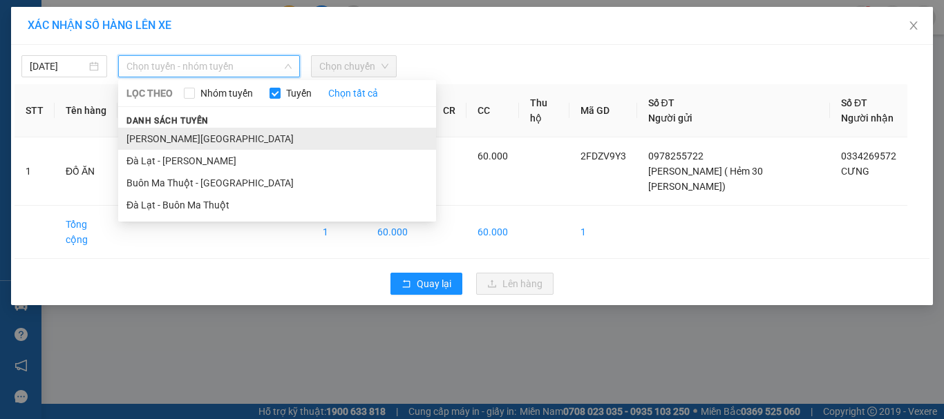
click at [177, 137] on li "[PERSON_NAME][GEOGRAPHIC_DATA]" at bounding box center [277, 139] width 318 height 22
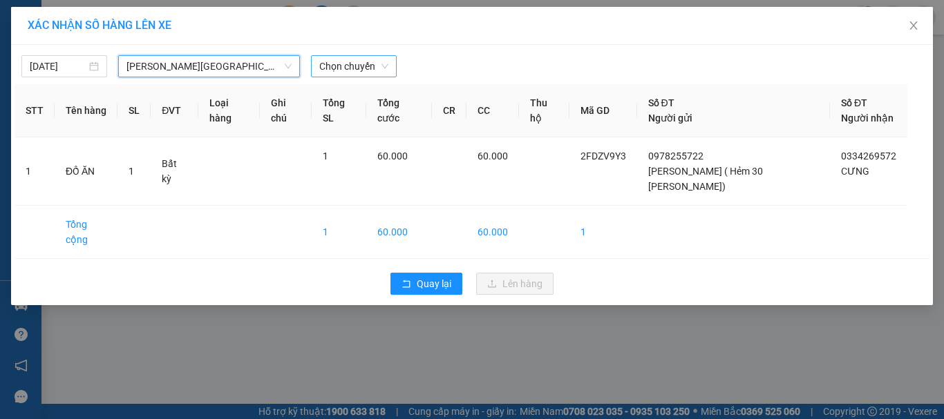
click at [347, 63] on span "Chọn chuyến" at bounding box center [353, 66] width 69 height 21
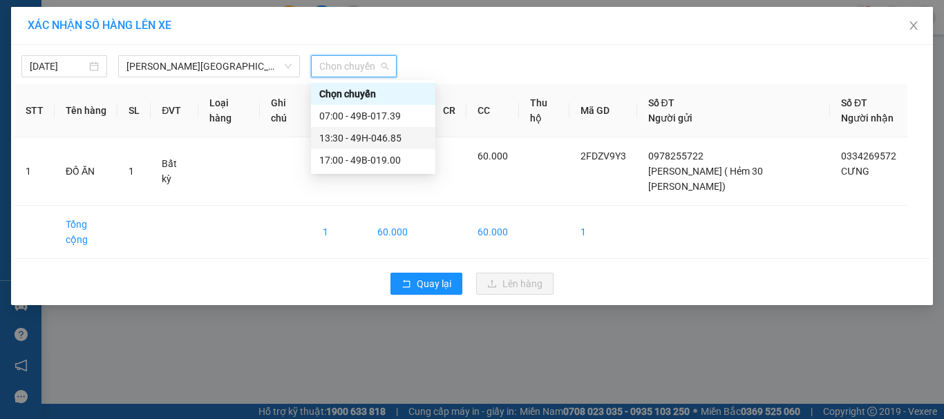
click at [354, 141] on div "13:30 - 49H-046.85" at bounding box center [373, 138] width 108 height 15
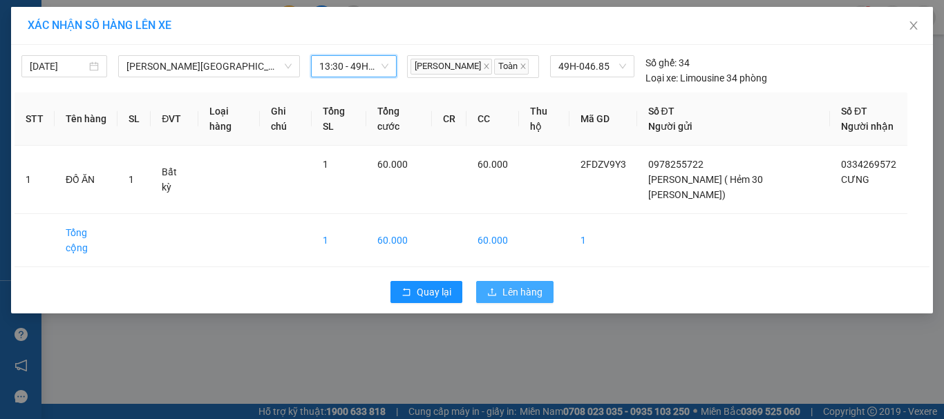
click at [509, 300] on span "Lên hàng" at bounding box center [522, 292] width 40 height 15
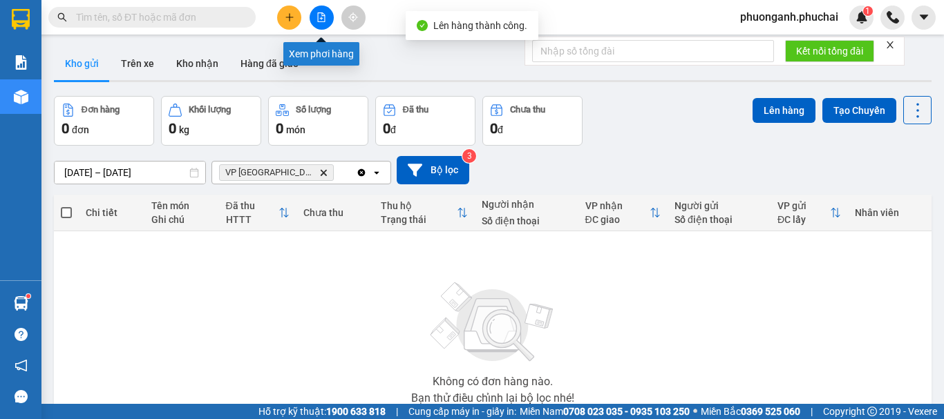
click at [326, 21] on button at bounding box center [321, 18] width 24 height 24
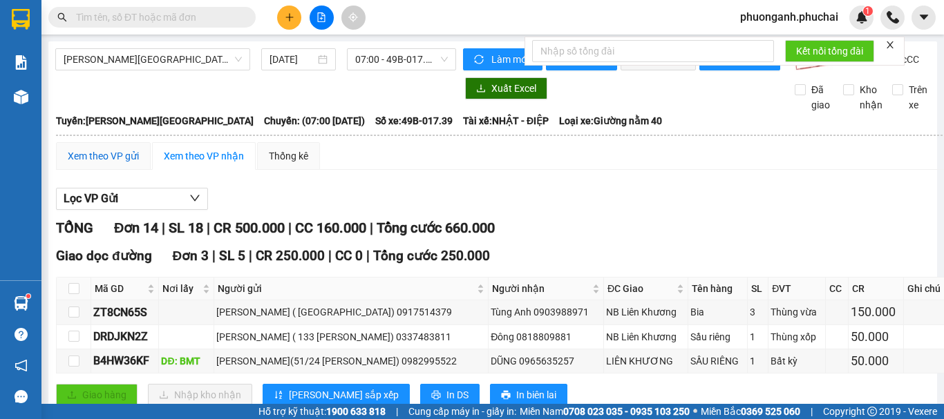
click at [90, 164] on div "Xem theo VP gửi" at bounding box center [103, 156] width 71 height 15
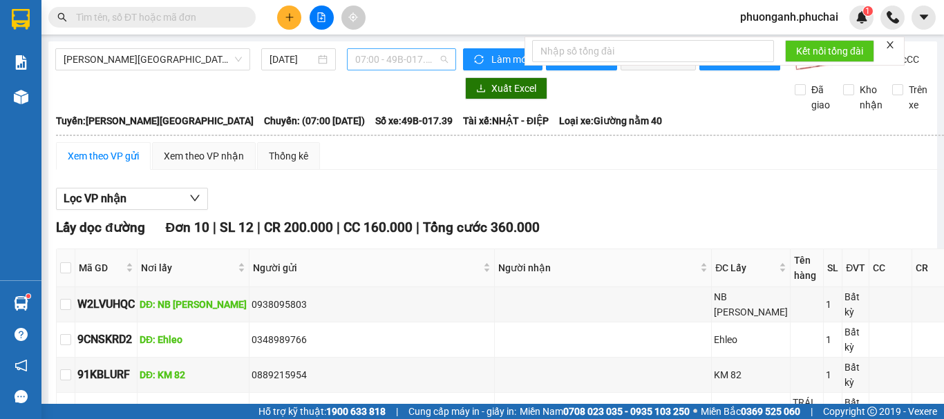
click at [392, 57] on span "07:00 - 49B-017.39" at bounding box center [401, 59] width 93 height 21
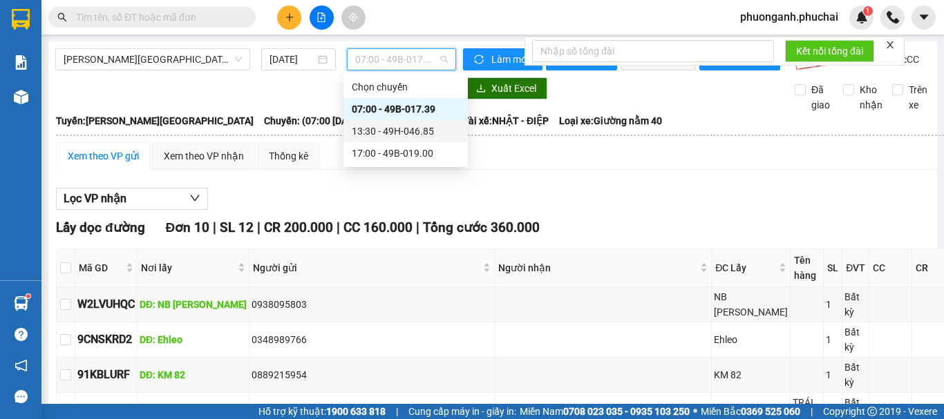
click at [383, 135] on div "13:30 - 49H-046.85" at bounding box center [406, 131] width 108 height 15
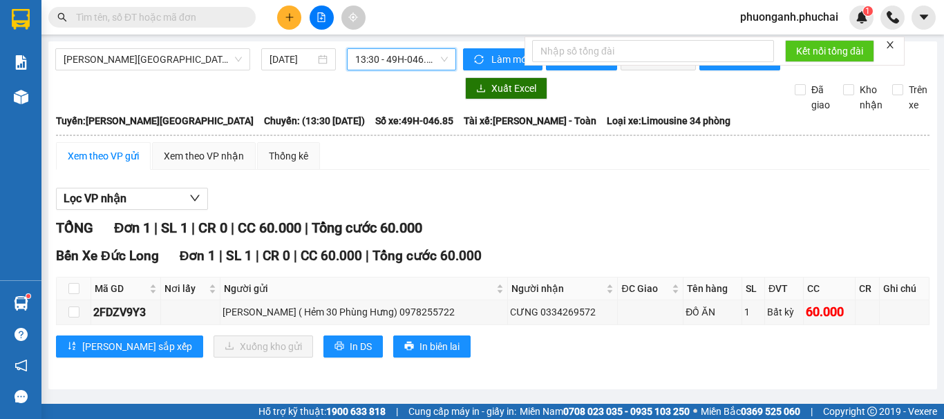
click at [892, 43] on icon "close" at bounding box center [890, 45] width 10 height 10
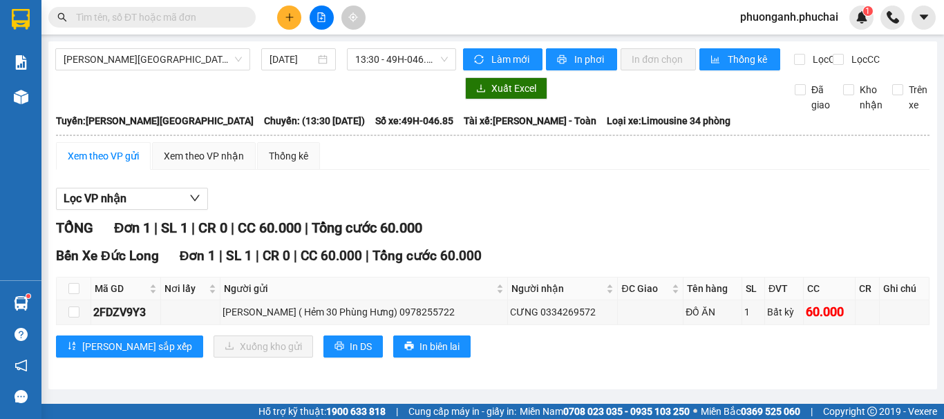
scroll to position [4, 0]
click at [585, 202] on div "Lọc VP nhận" at bounding box center [492, 199] width 873 height 23
drag, startPoint x: 306, startPoint y: 6, endPoint x: 300, endPoint y: 14, distance: 9.4
click at [306, 8] on div at bounding box center [321, 18] width 104 height 24
click at [289, 22] on button at bounding box center [289, 18] width 24 height 24
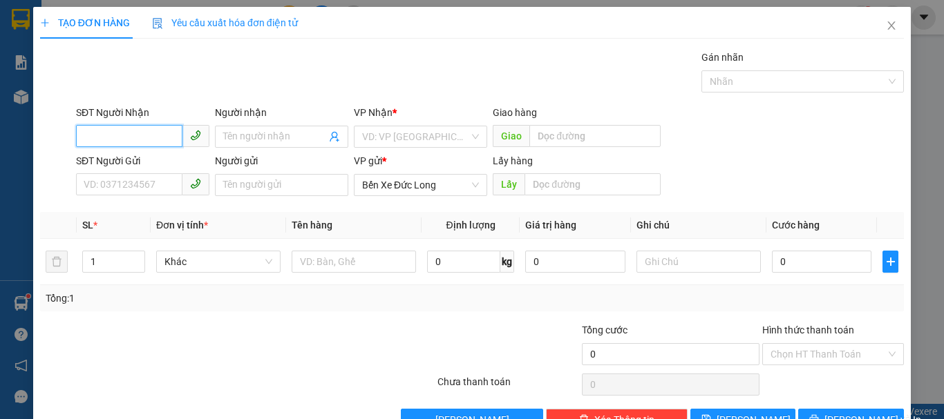
click at [138, 135] on input "SĐT Người Nhận" at bounding box center [129, 136] width 106 height 22
type input "0393591727"
click at [146, 167] on div "0393591727 - [PERSON_NAME]" at bounding box center [152, 164] width 136 height 15
type input "[PERSON_NAME]"
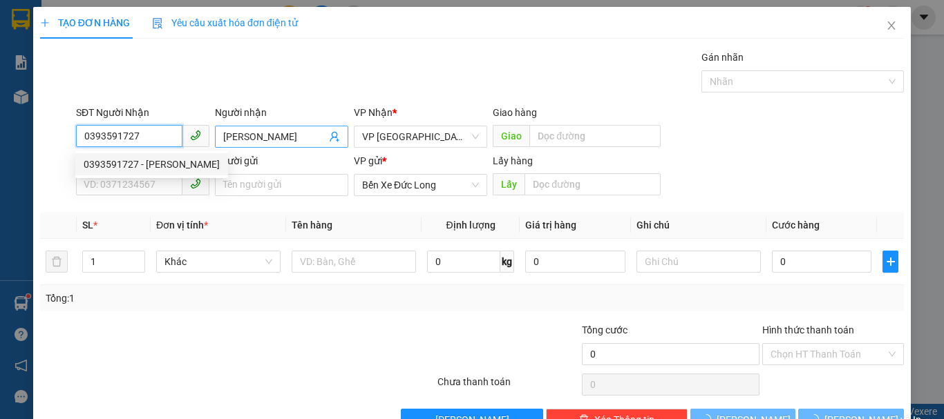
type input "50.000"
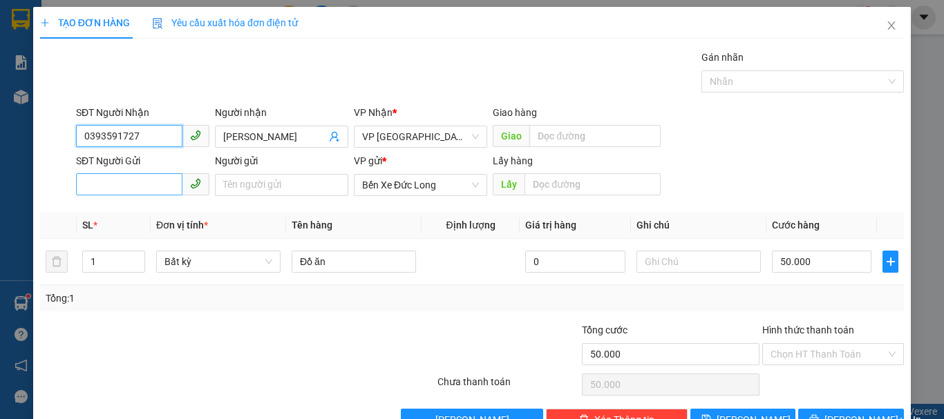
type input "0393591727"
click at [122, 176] on input "SĐT Người Gửi" at bounding box center [129, 184] width 106 height 22
type input "0905359524"
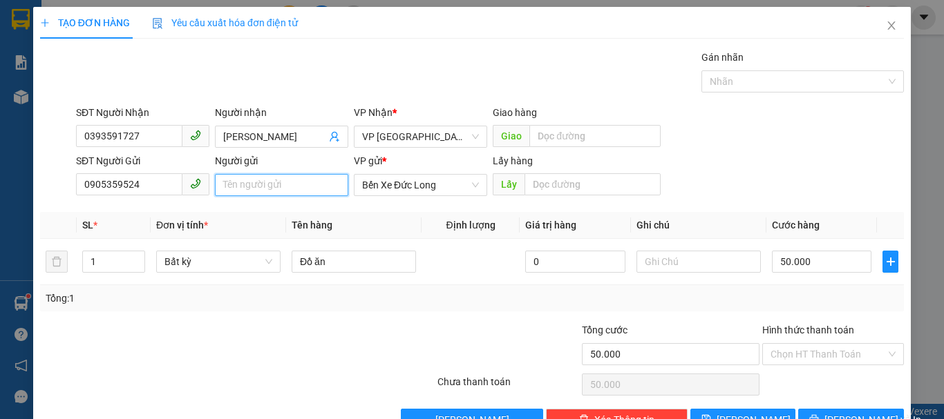
click at [279, 188] on input "Người gửi" at bounding box center [281, 185] width 133 height 22
click at [220, 271] on span "Bất kỳ" at bounding box center [218, 261] width 108 height 21
type input "[PERSON_NAME](SƯ [PERSON_NAME])"
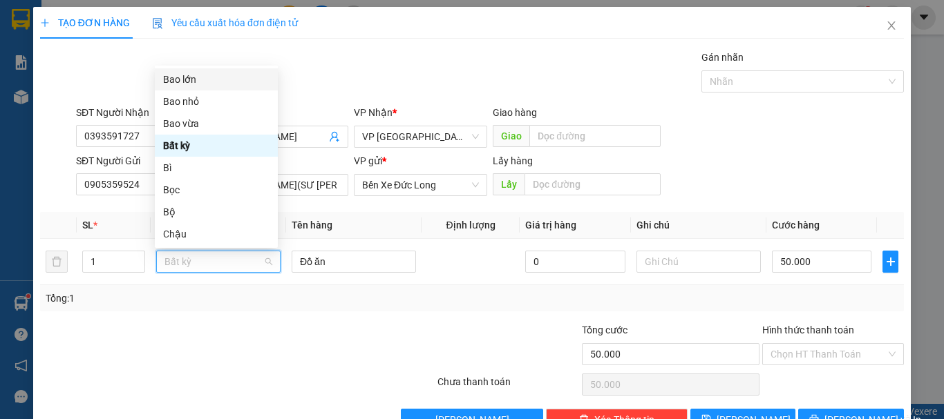
type input "X"
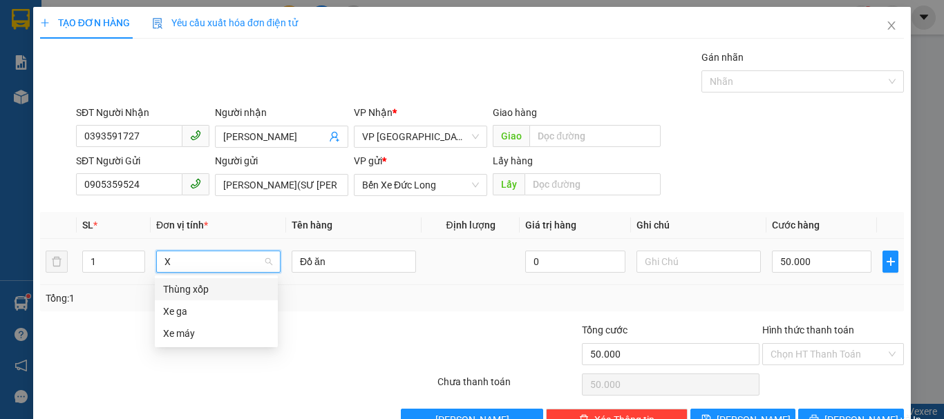
click at [200, 287] on div "Thùng xốp" at bounding box center [216, 289] width 106 height 15
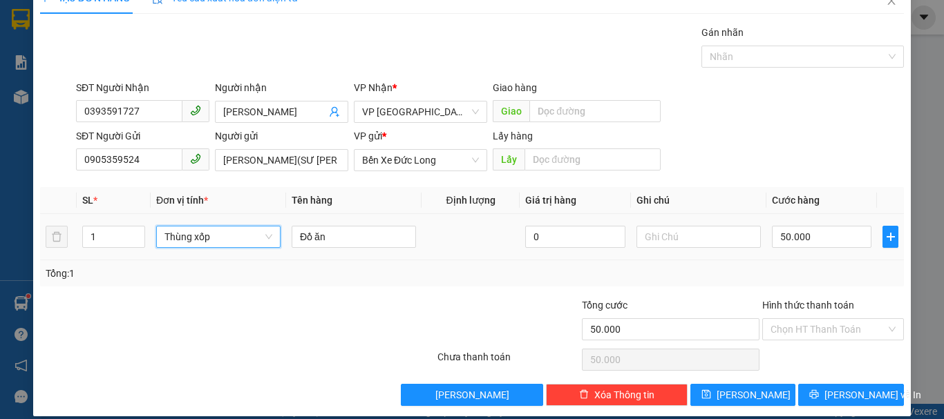
scroll to position [39, 0]
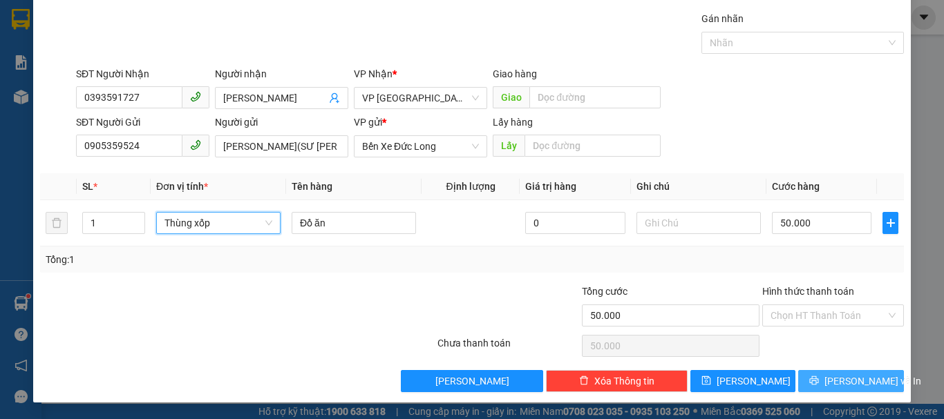
click at [841, 383] on span "[PERSON_NAME] và In" at bounding box center [872, 381] width 97 height 15
type input "0"
click at [841, 377] on span "[PERSON_NAME] và In" at bounding box center [872, 381] width 97 height 15
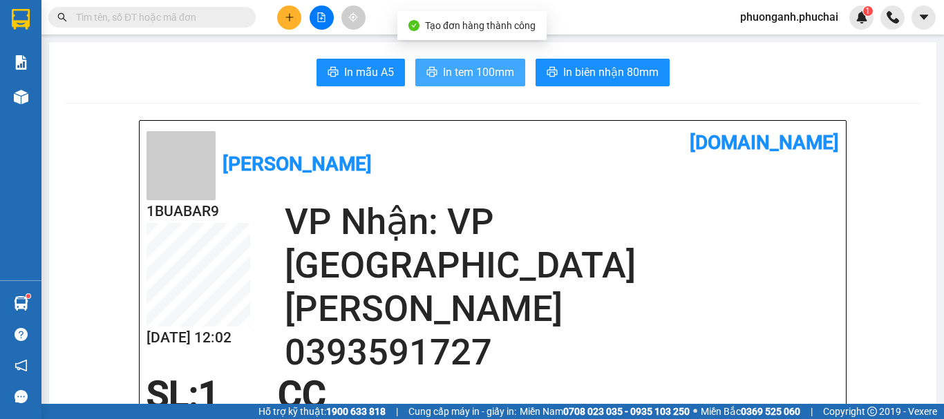
click at [457, 78] on span "In tem 100mm" at bounding box center [478, 72] width 71 height 17
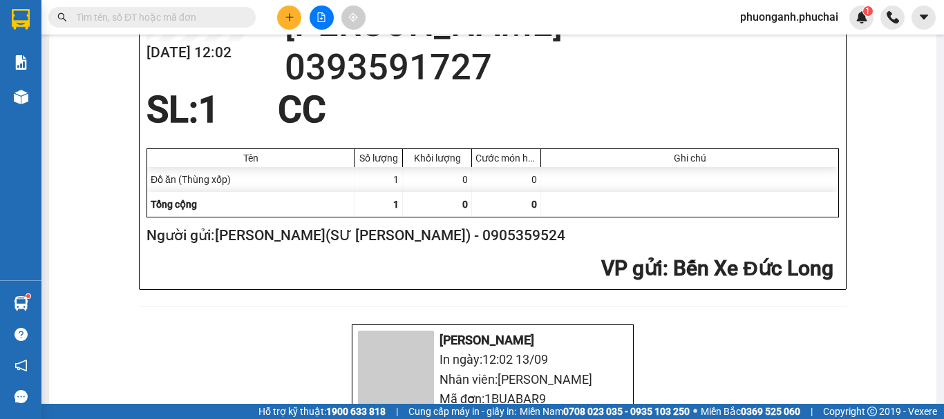
scroll to position [69, 0]
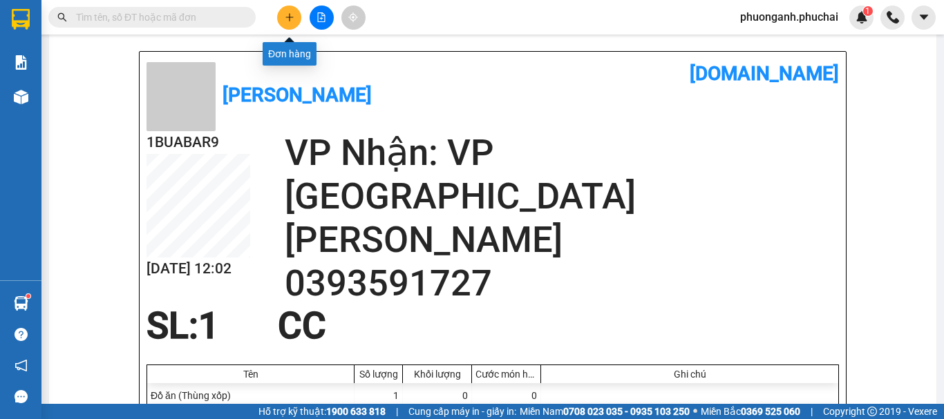
click at [293, 23] on button at bounding box center [289, 18] width 24 height 24
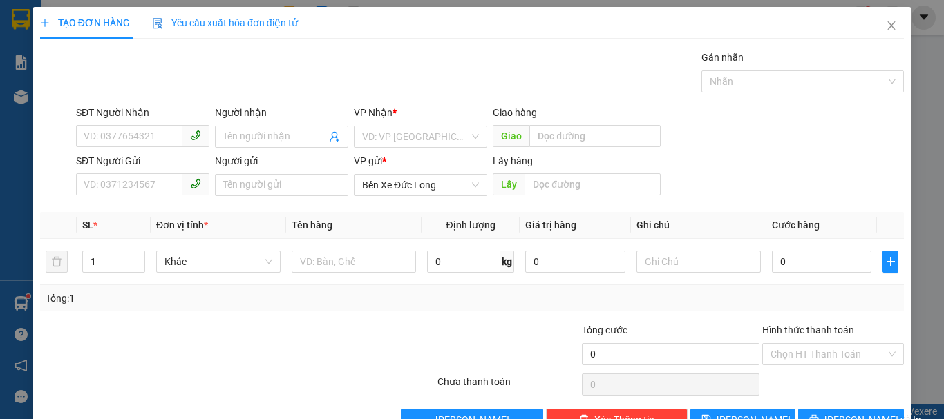
drag, startPoint x: 31, startPoint y: 99, endPoint x: 0, endPoint y: 89, distance: 32.6
click at [0, 90] on div "TẠO ĐƠN HÀNG Yêu cầu xuất hóa đơn điện tử Transit Pickup Surcharge Ids Transit …" at bounding box center [472, 209] width 944 height 419
click at [885, 30] on icon "close" at bounding box center [890, 25] width 11 height 11
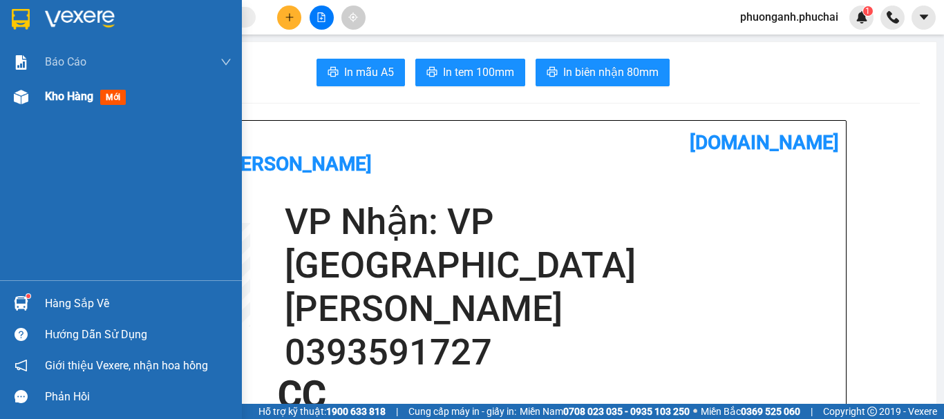
drag, startPoint x: 67, startPoint y: 101, endPoint x: 77, endPoint y: 107, distance: 12.1
click at [68, 101] on span "Kho hàng" at bounding box center [69, 96] width 48 height 13
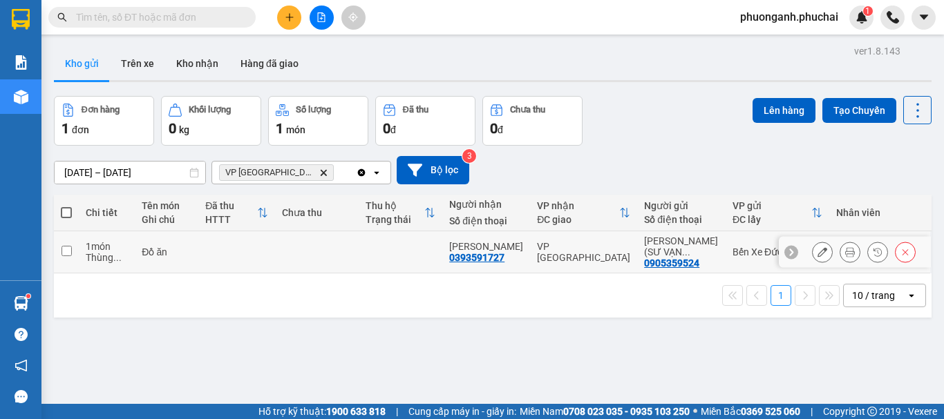
click at [817, 253] on icon at bounding box center [822, 252] width 10 height 10
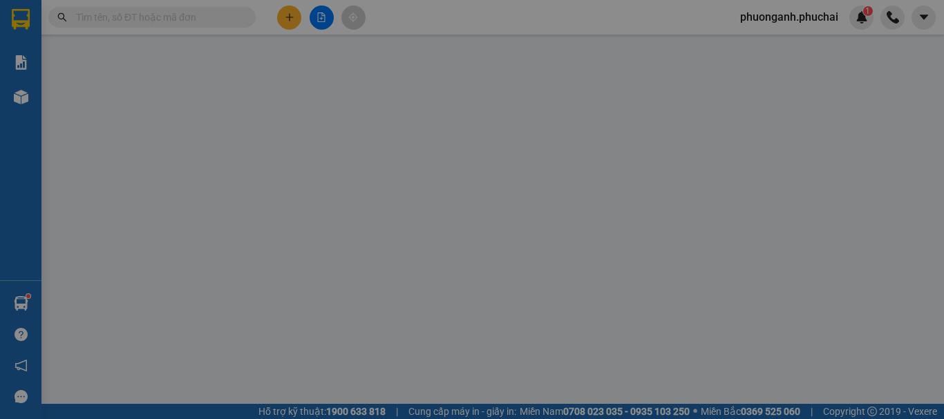
type input "0393591727"
type input "[PERSON_NAME]"
type input "0905359524"
type input "[PERSON_NAME](SƯ [PERSON_NAME])"
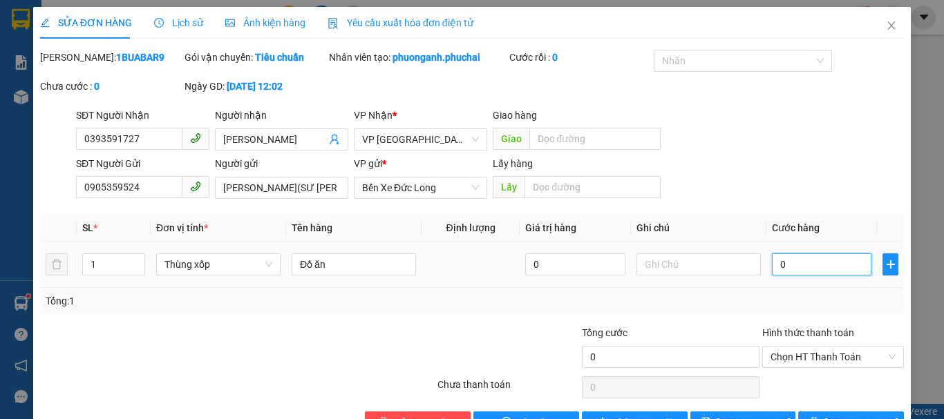
type input "5"
type input "50"
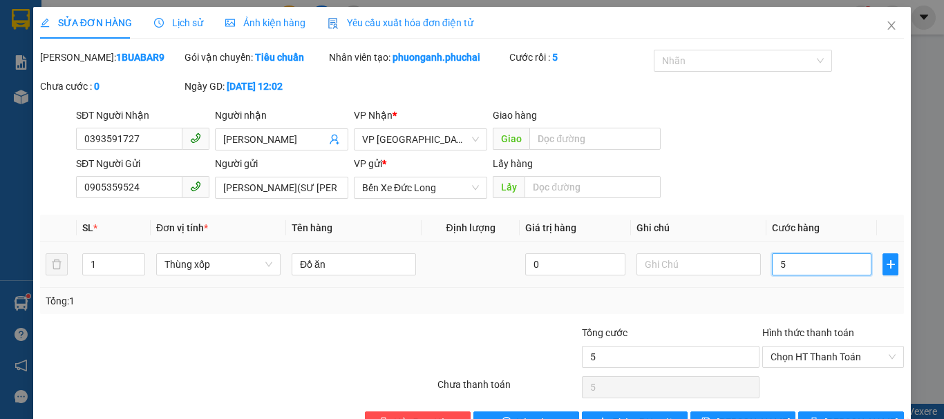
type input "50"
type input "500"
type input "5.000"
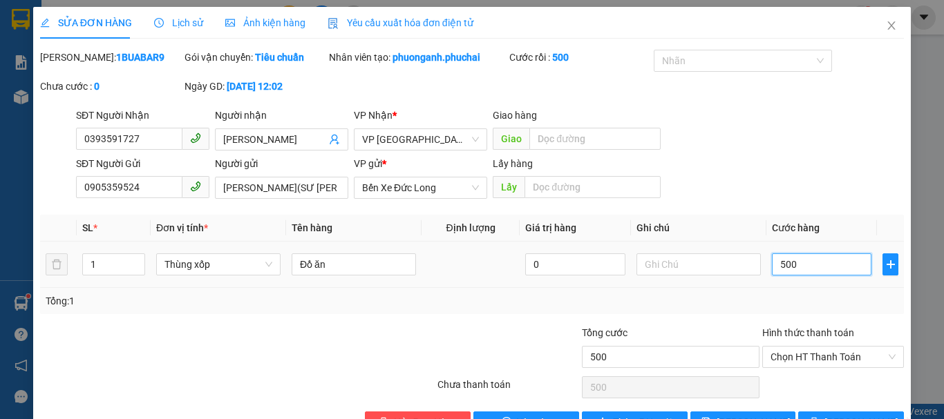
type input "5.000"
type input "50.000"
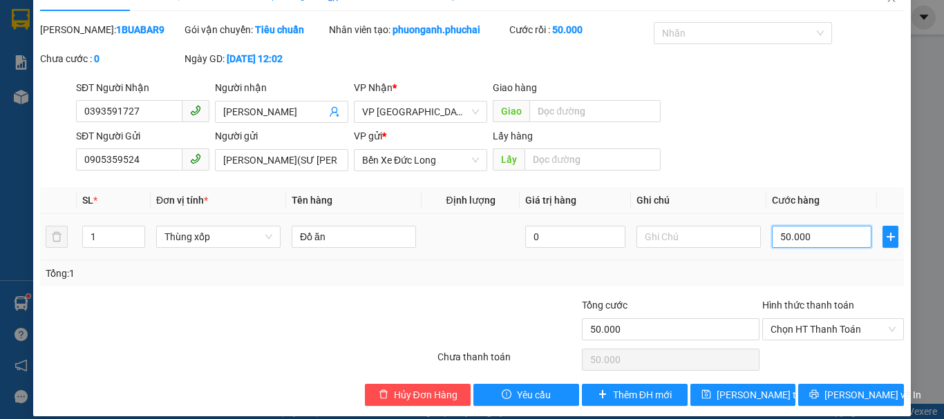
scroll to position [41, 0]
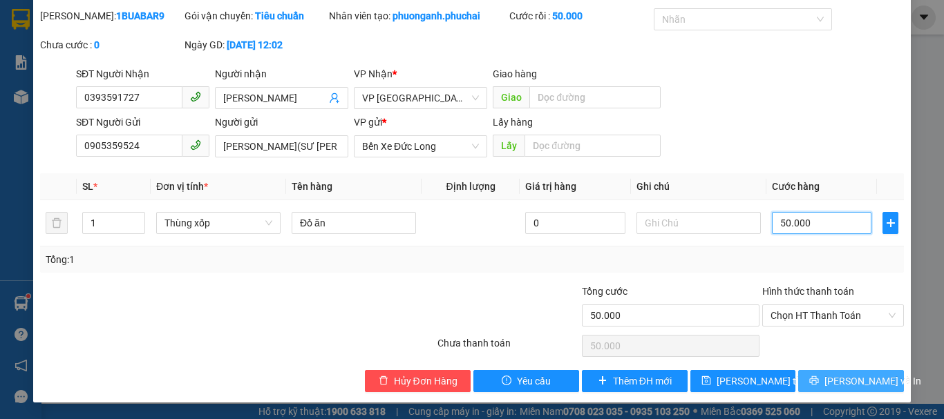
type input "50.000"
click at [842, 383] on span "[PERSON_NAME] và In" at bounding box center [872, 381] width 97 height 15
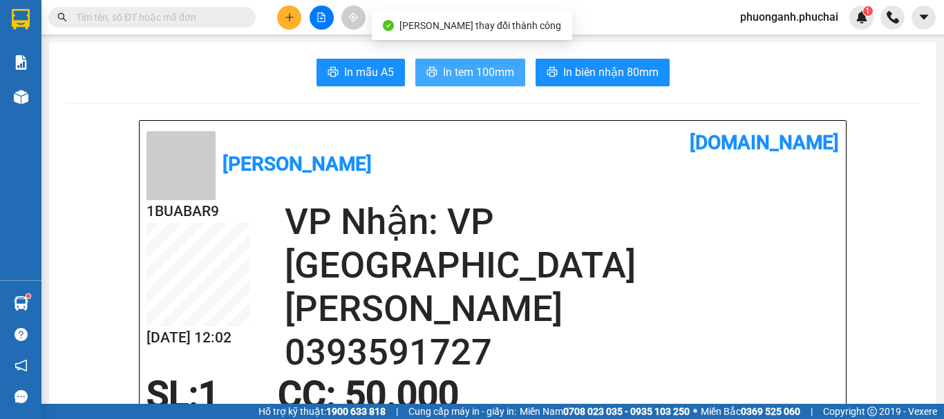
click at [468, 73] on span "In tem 100mm" at bounding box center [478, 72] width 71 height 17
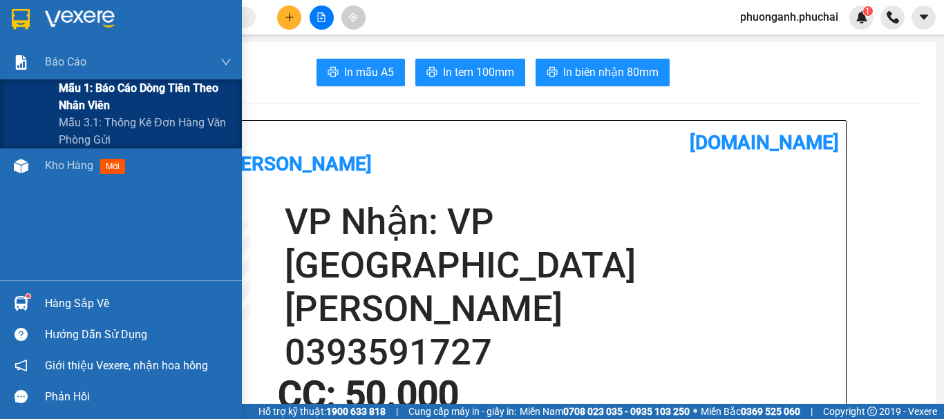
click at [28, 96] on div "Mẫu 1: Báo cáo dòng tiền theo nhân viên" at bounding box center [121, 96] width 242 height 35
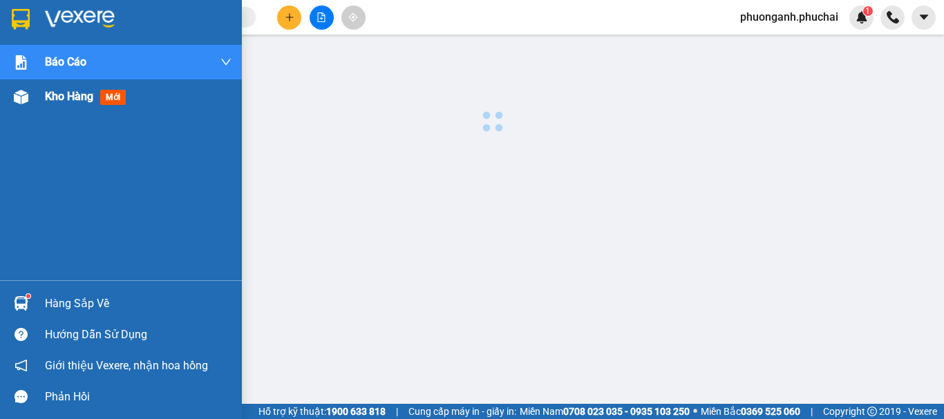
drag, startPoint x: 35, startPoint y: 164, endPoint x: 31, endPoint y: 104, distance: 60.2
click at [36, 161] on div "Báo cáo Mẫu 1: Báo cáo dòng tiền theo nhân viên Mẫu 3.1: Thống kê đơn hàng văn …" at bounding box center [121, 163] width 242 height 236
click at [31, 102] on div at bounding box center [21, 97] width 24 height 24
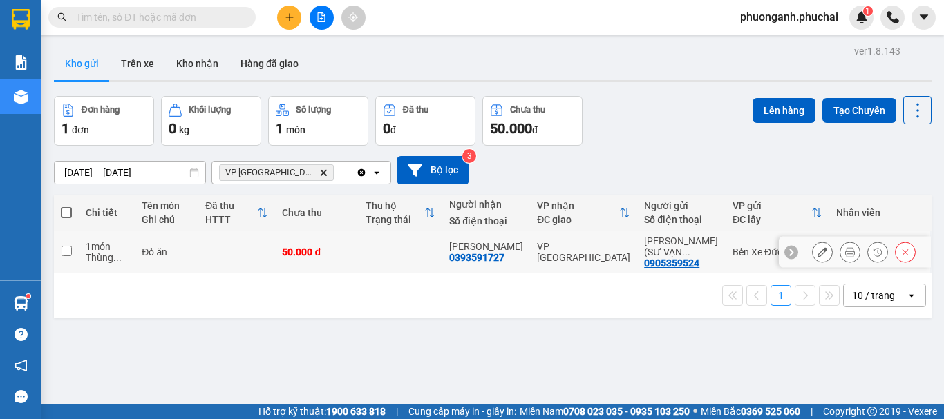
click at [74, 251] on td at bounding box center [66, 252] width 25 height 42
checkbox input "true"
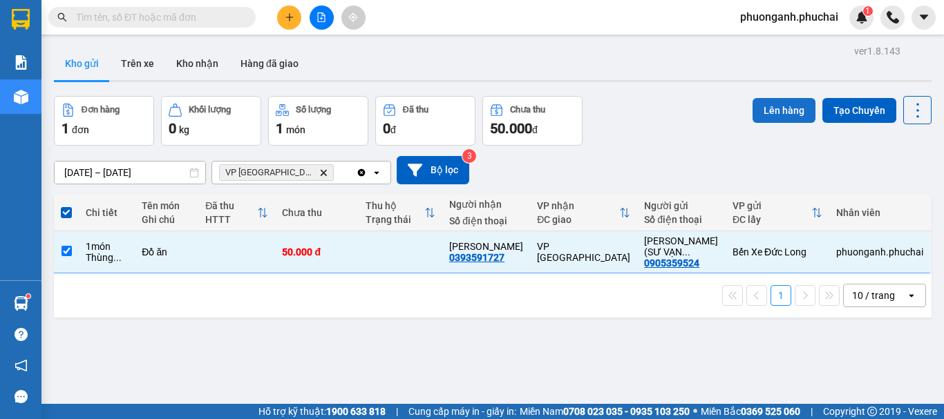
click at [755, 101] on button "Lên hàng" at bounding box center [783, 110] width 63 height 25
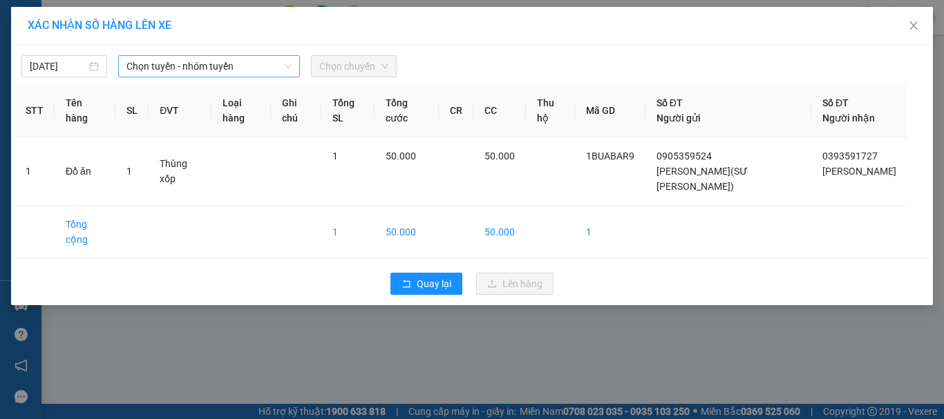
click at [186, 61] on span "Chọn tuyến - nhóm tuyến" at bounding box center [208, 66] width 165 height 21
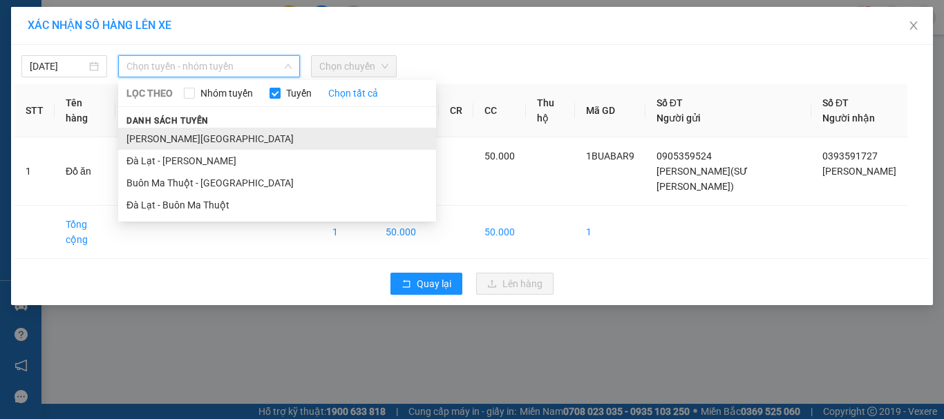
click at [182, 138] on li "[PERSON_NAME][GEOGRAPHIC_DATA]" at bounding box center [277, 139] width 318 height 22
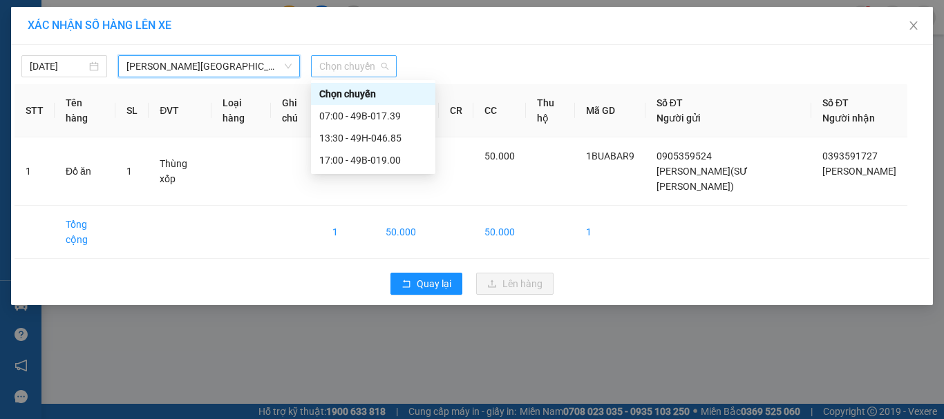
click at [351, 64] on span "Chọn chuyến" at bounding box center [353, 66] width 69 height 21
click at [332, 133] on div "13:30 - 49H-046.85" at bounding box center [373, 138] width 108 height 15
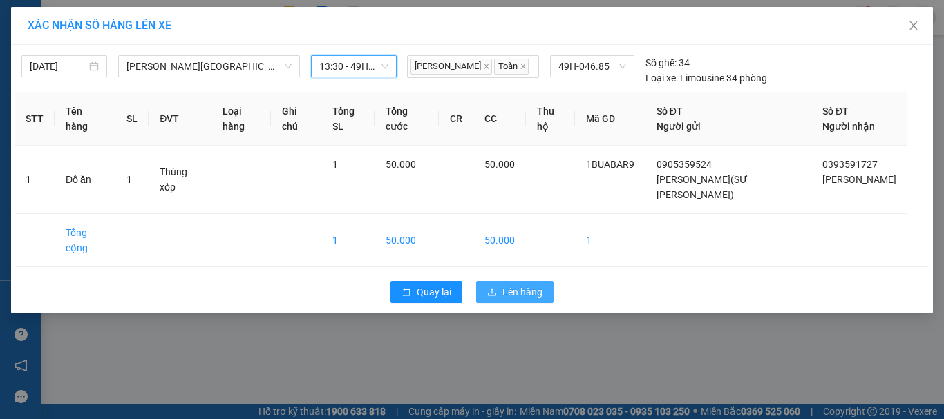
click at [515, 300] on span "Lên hàng" at bounding box center [522, 292] width 40 height 15
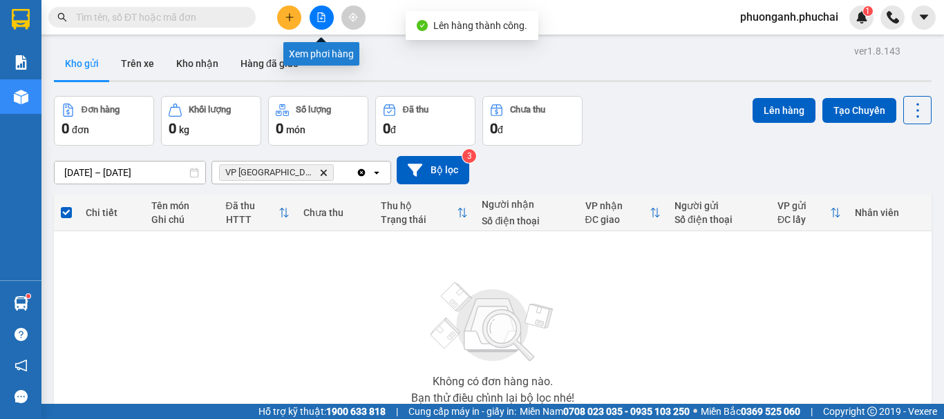
click at [314, 10] on button at bounding box center [321, 18] width 24 height 24
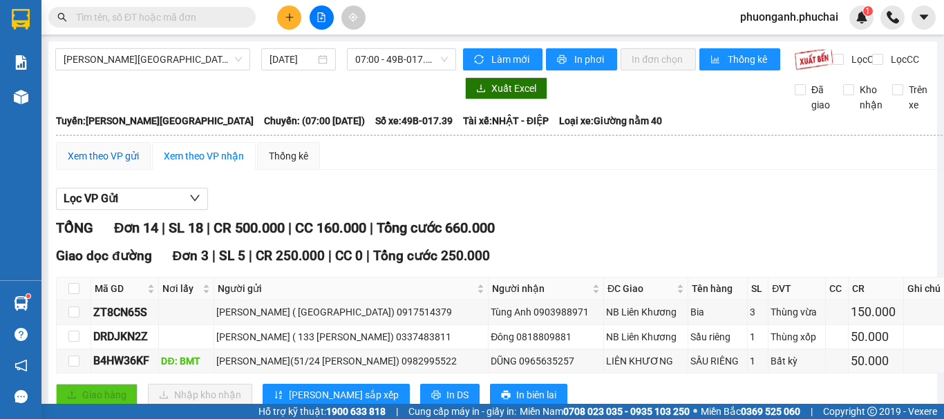
click at [115, 164] on div "Xem theo VP gửi" at bounding box center [103, 156] width 71 height 15
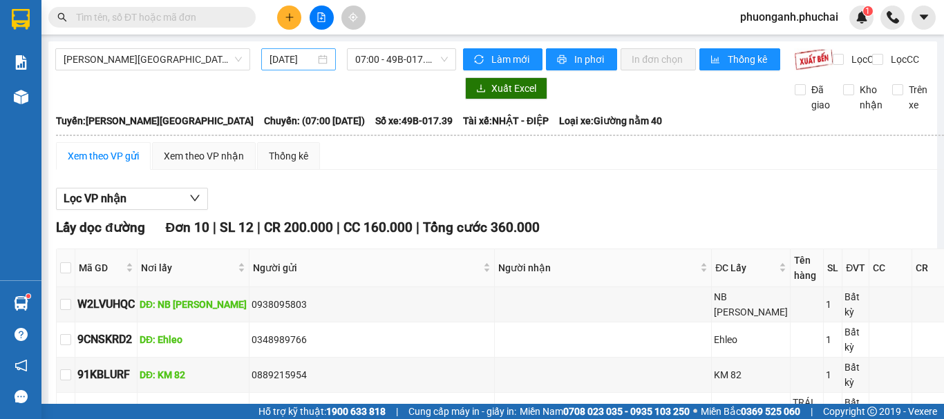
click at [276, 58] on input "[DATE]" at bounding box center [292, 59] width 46 height 15
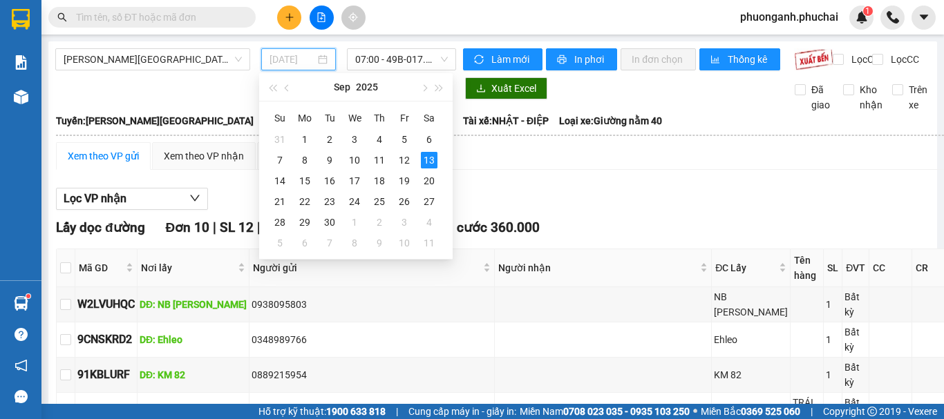
type input "[DATE]"
click at [390, 59] on span "07:00 - 49B-017.39" at bounding box center [401, 59] width 93 height 21
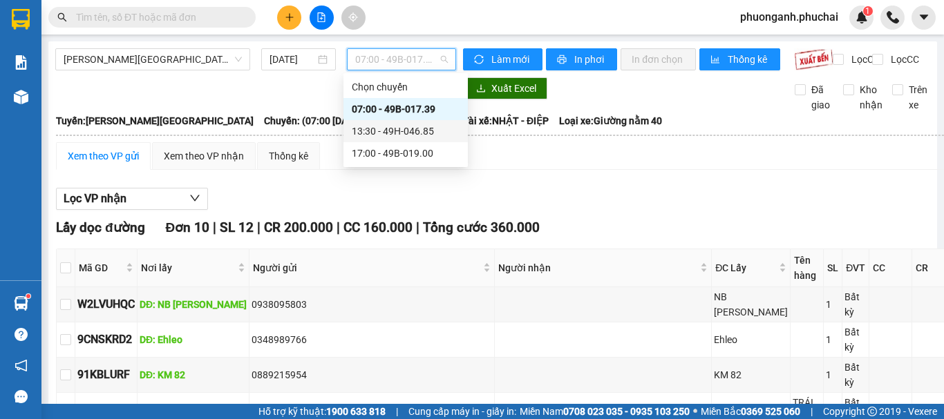
click at [381, 126] on div "13:30 - 49H-046.85" at bounding box center [406, 131] width 108 height 15
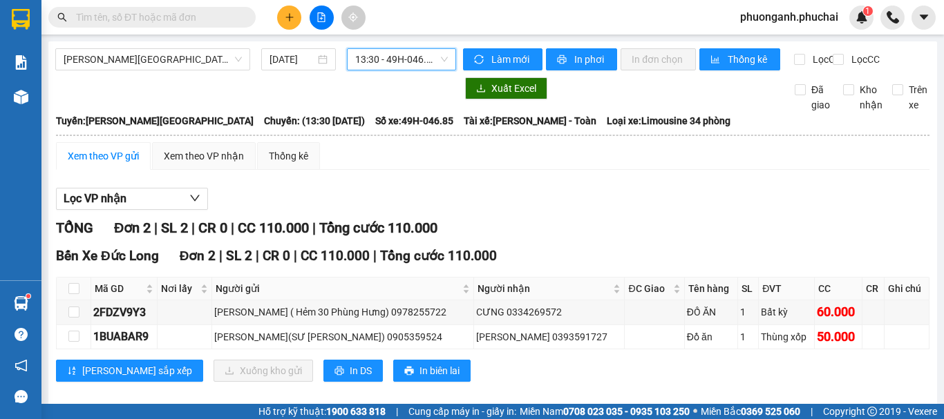
scroll to position [28, 0]
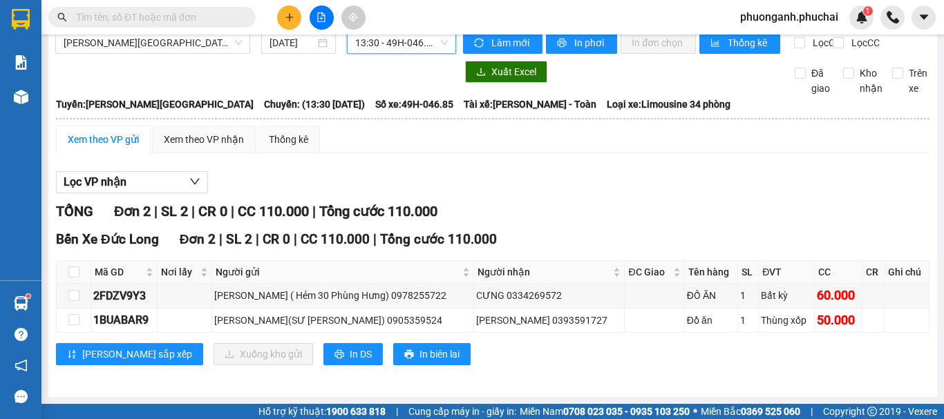
click at [104, 137] on div "Xem theo VP gửi" at bounding box center [103, 139] width 71 height 15
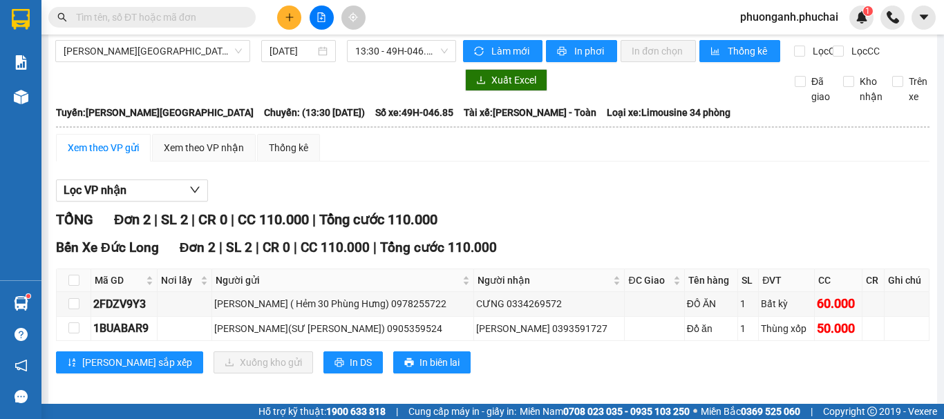
scroll to position [0, 0]
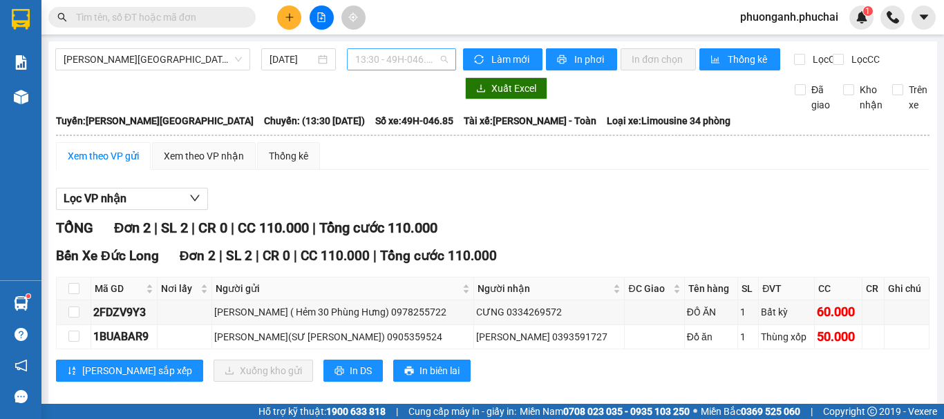
click at [381, 55] on span "13:30 - 49H-046.85" at bounding box center [401, 59] width 93 height 21
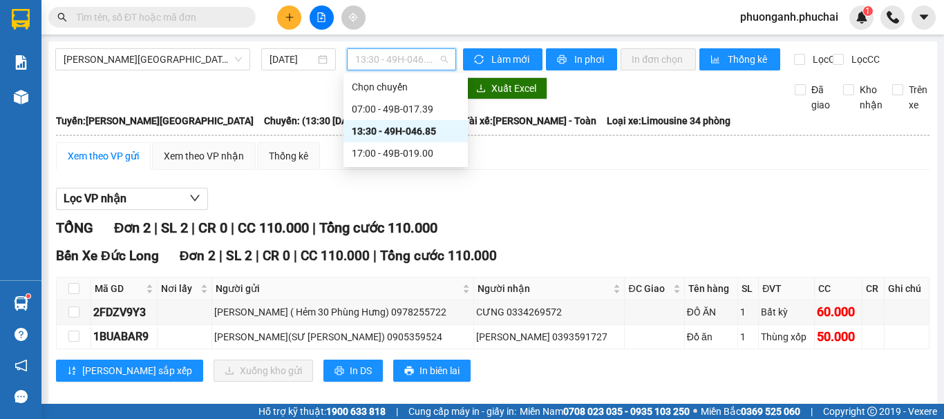
click at [389, 132] on div "13:30 - 49H-046.85" at bounding box center [406, 131] width 108 height 15
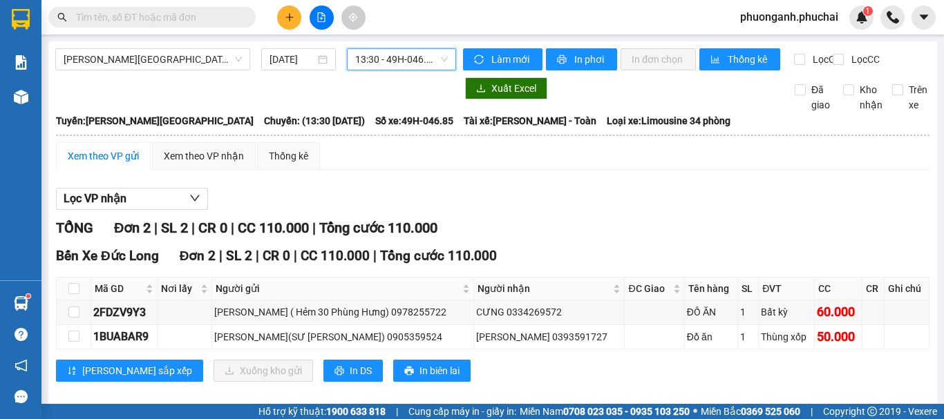
scroll to position [28, 0]
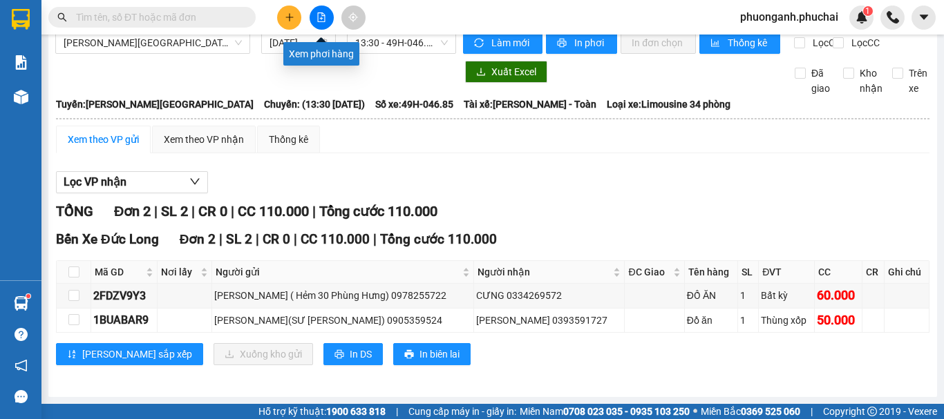
click at [320, 23] on button at bounding box center [321, 18] width 24 height 24
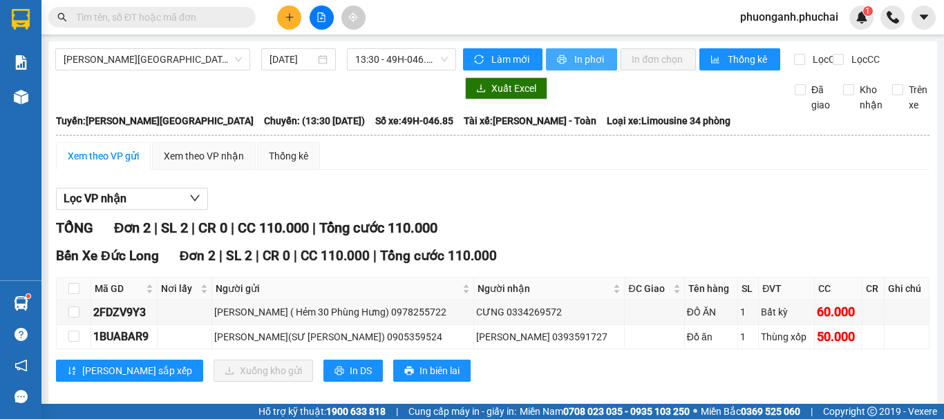
click at [577, 60] on span "In phơi" at bounding box center [590, 59] width 32 height 15
click at [291, 23] on button at bounding box center [289, 18] width 24 height 24
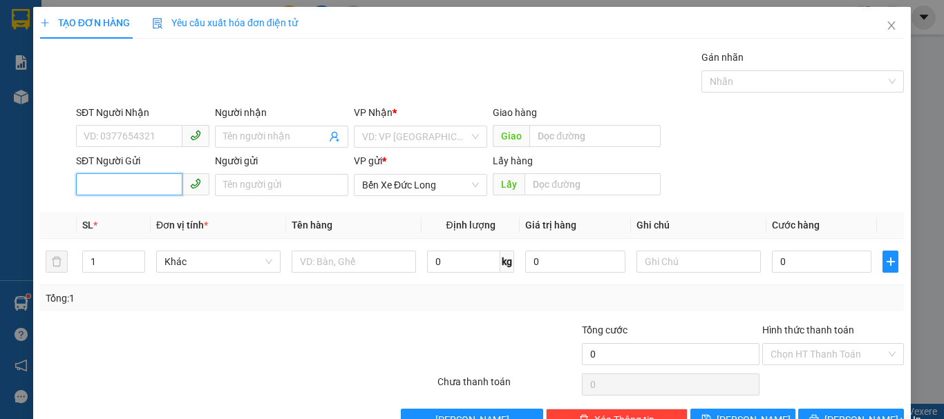
click at [146, 183] on input "SĐT Người Gửi" at bounding box center [129, 184] width 106 height 22
paste input "0914414468"
type input "0914414468"
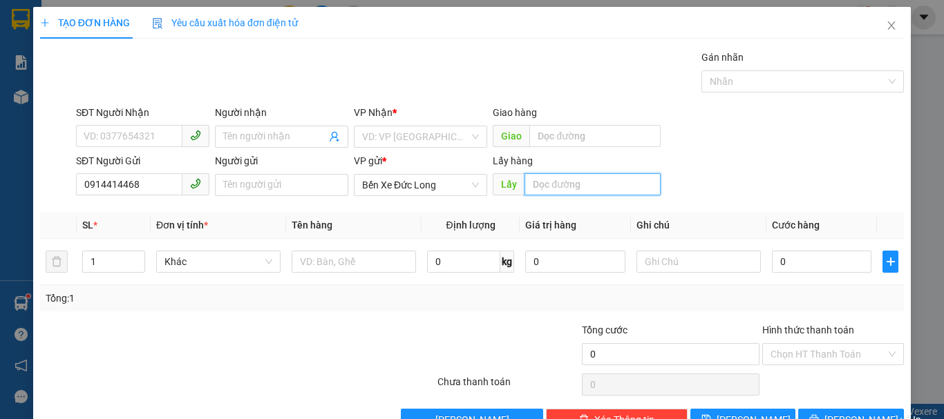
click at [559, 187] on input "text" at bounding box center [592, 184] width 136 height 22
type input "K"
paste input "KRONG BUK"
type input "KRONG BUK"
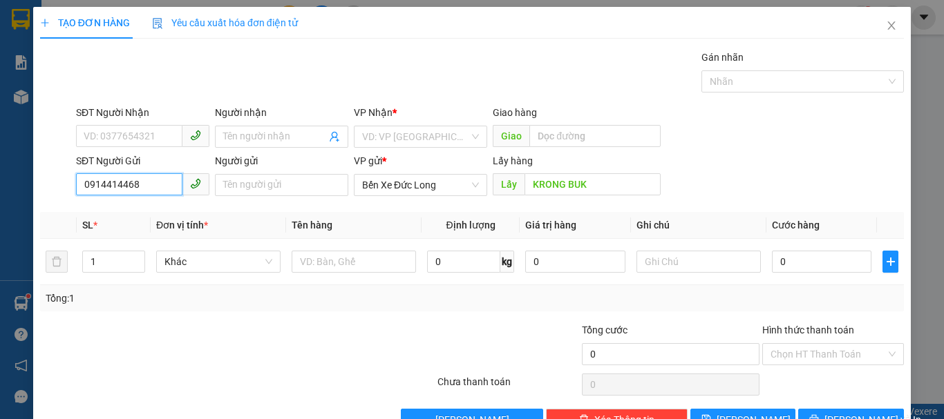
click at [136, 186] on input "0914414468" at bounding box center [129, 184] width 106 height 22
type input "0"
drag, startPoint x: 124, startPoint y: 173, endPoint x: 95, endPoint y: 188, distance: 32.1
click at [95, 188] on input "SĐT Người Gửi" at bounding box center [129, 184] width 106 height 22
paste input "0947446465"
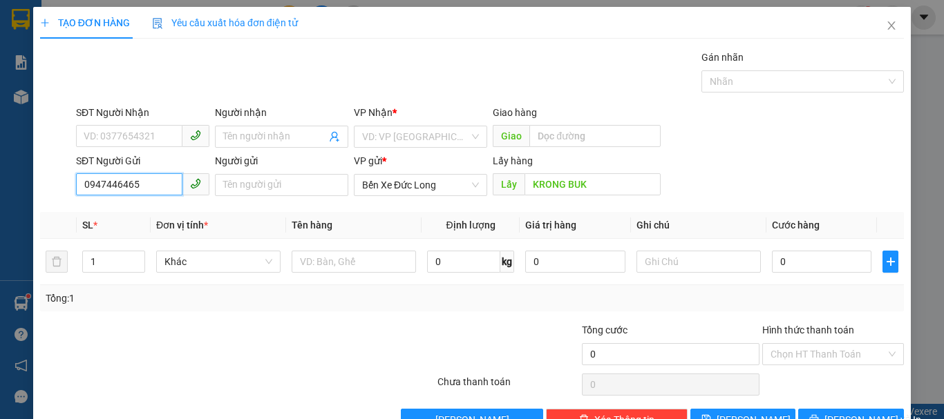
type input "0947446465"
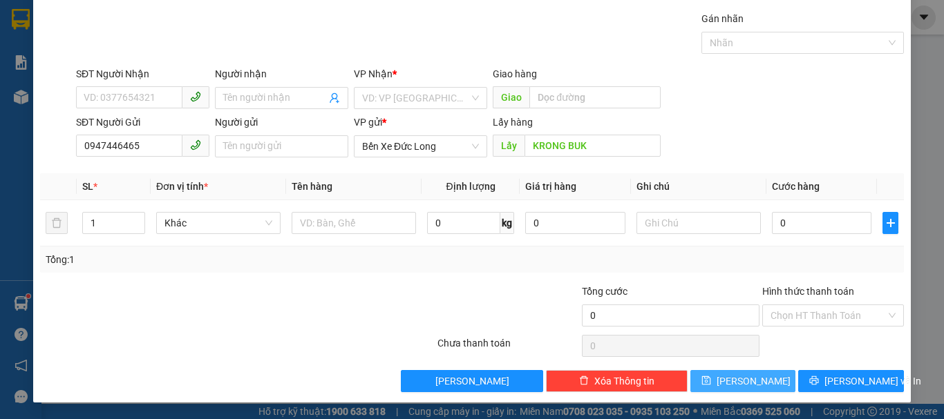
click at [741, 386] on span "[PERSON_NAME]" at bounding box center [753, 381] width 74 height 15
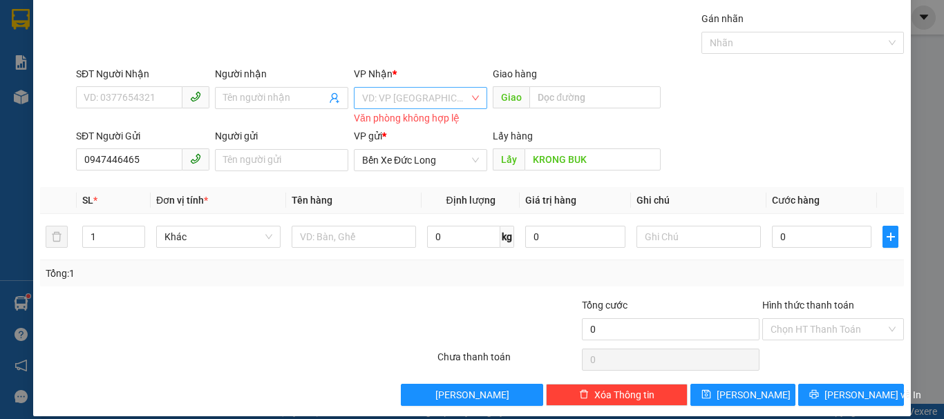
click at [401, 99] on input "search" at bounding box center [415, 98] width 107 height 21
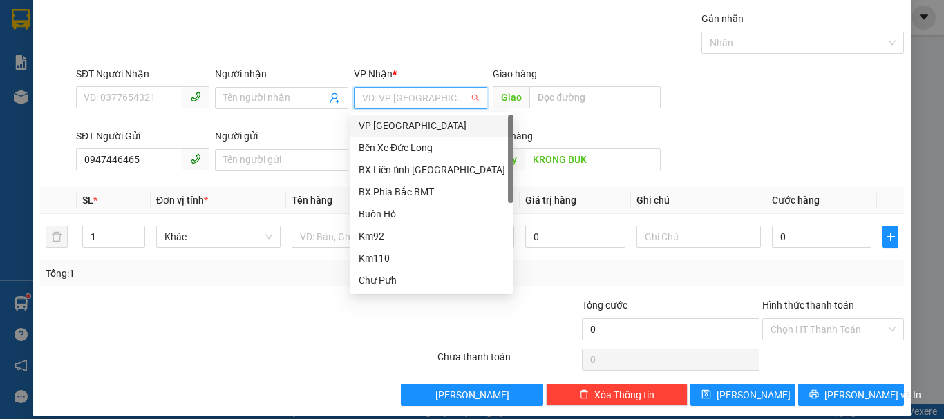
click at [380, 128] on div "VP [GEOGRAPHIC_DATA]" at bounding box center [431, 125] width 146 height 15
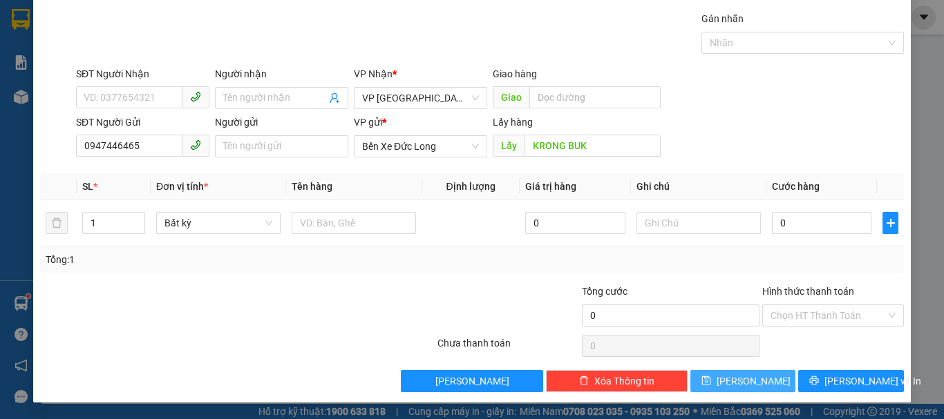
click at [743, 383] on span "[PERSON_NAME]" at bounding box center [753, 381] width 74 height 15
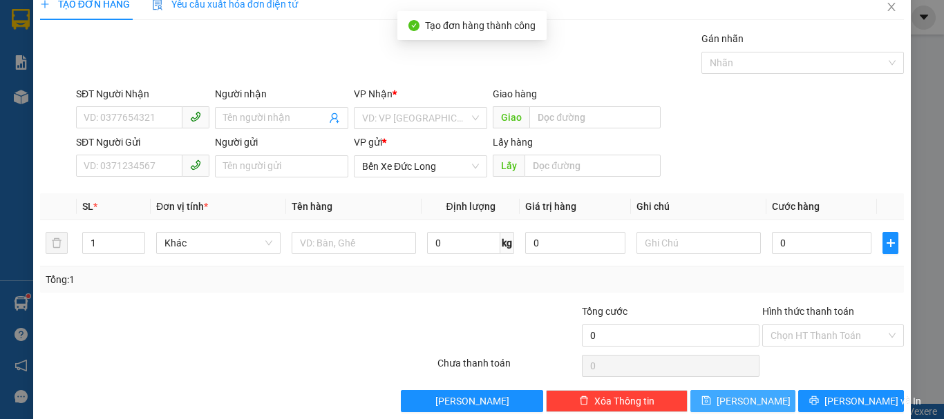
scroll to position [0, 0]
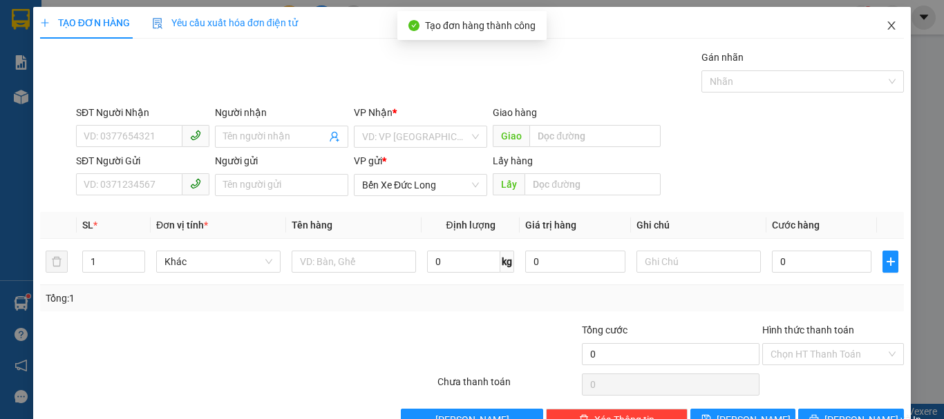
click at [885, 22] on icon "close" at bounding box center [890, 25] width 11 height 11
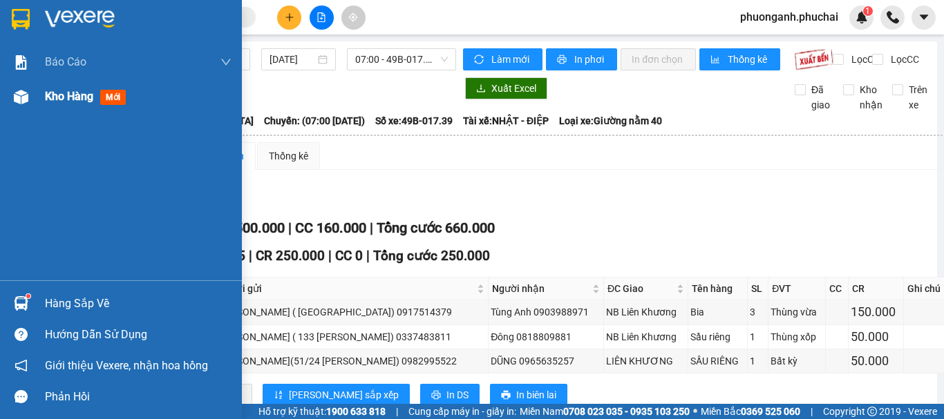
click at [61, 98] on span "Kho hàng" at bounding box center [69, 96] width 48 height 13
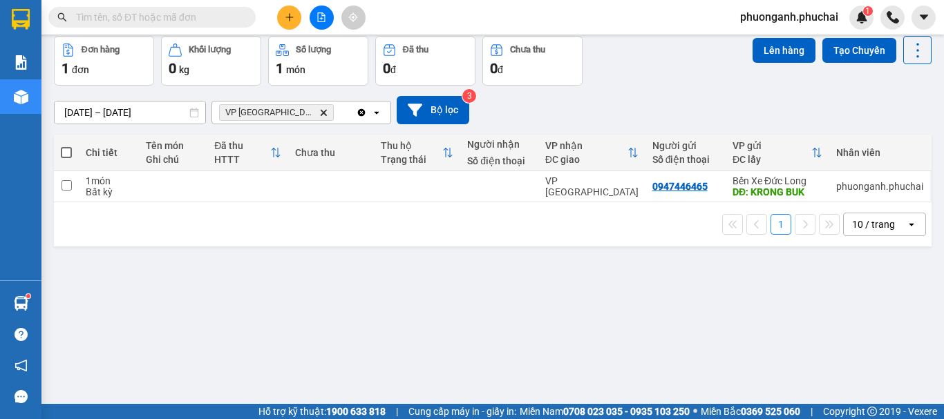
scroll to position [64, 0]
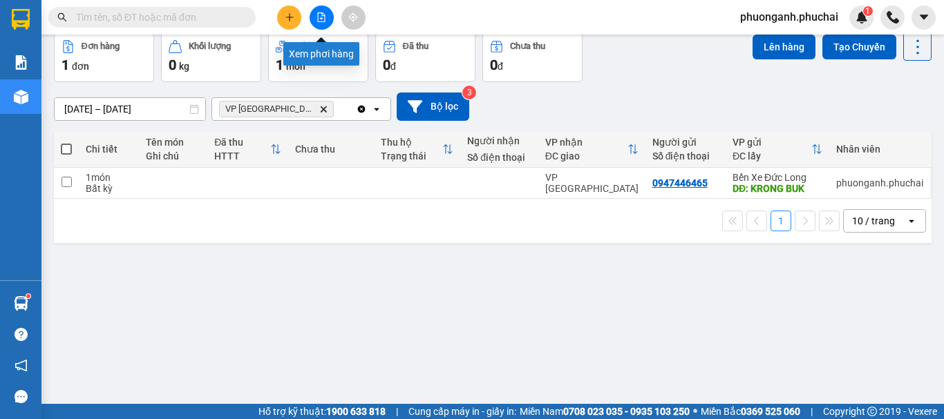
click at [323, 15] on icon "file-add" at bounding box center [321, 17] width 10 height 10
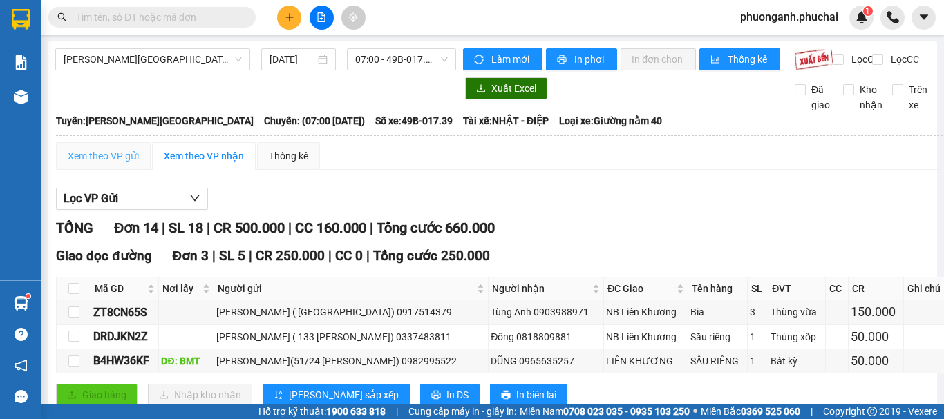
click at [108, 170] on div "Xem theo VP gửi" at bounding box center [103, 156] width 95 height 28
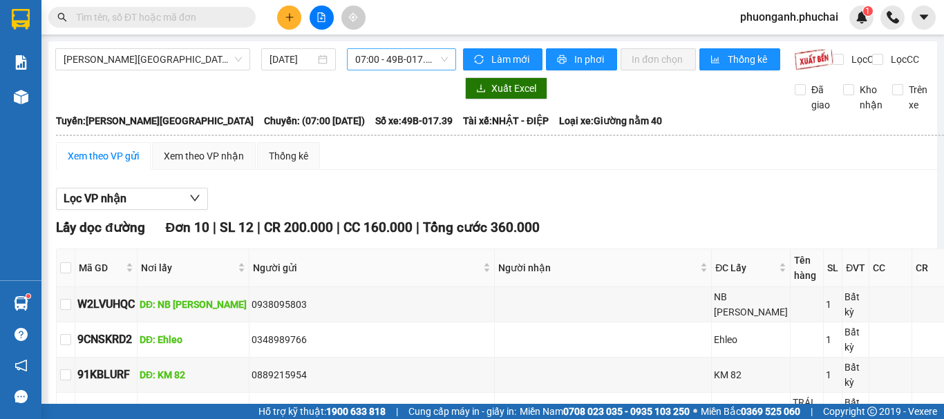
click at [388, 58] on span "07:00 - 49B-017.39" at bounding box center [401, 59] width 93 height 21
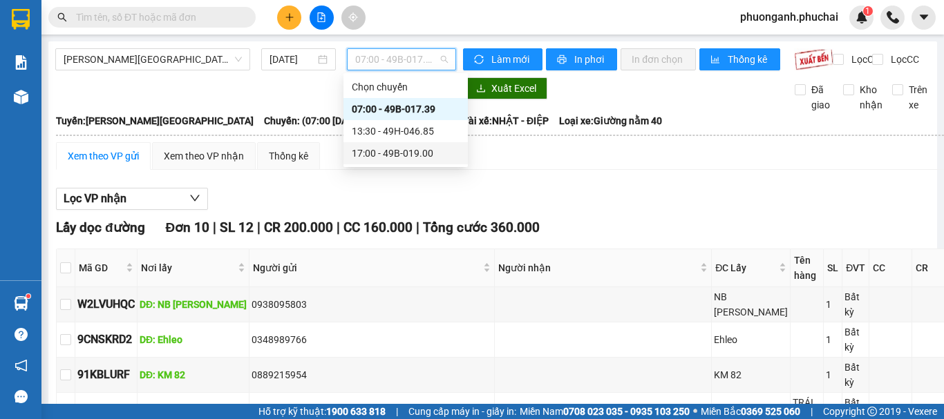
click at [379, 152] on div "17:00 - 49B-019.00" at bounding box center [406, 153] width 108 height 15
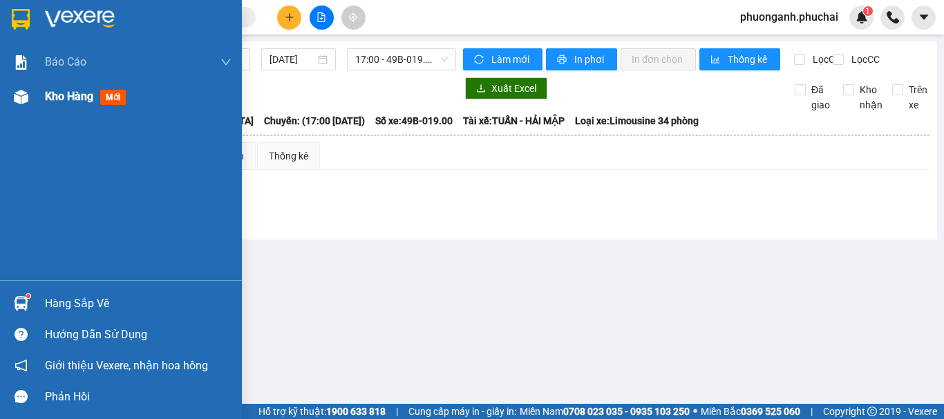
click at [30, 103] on div at bounding box center [21, 97] width 24 height 24
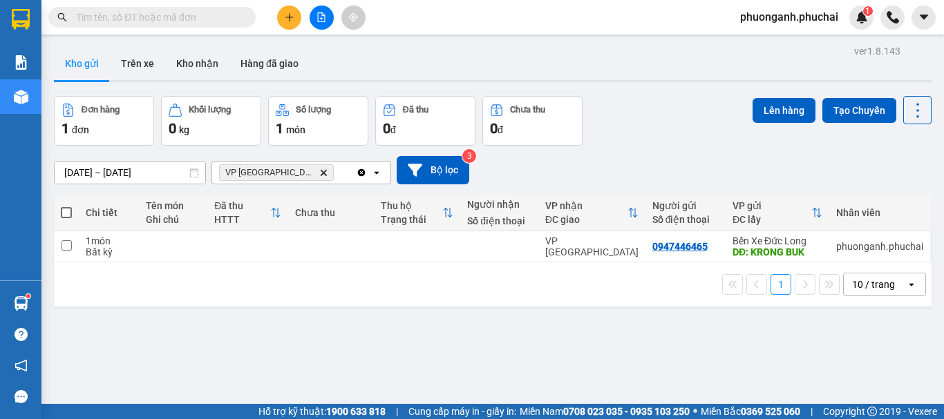
scroll to position [64, 0]
